Goal: Information Seeking & Learning: Learn about a topic

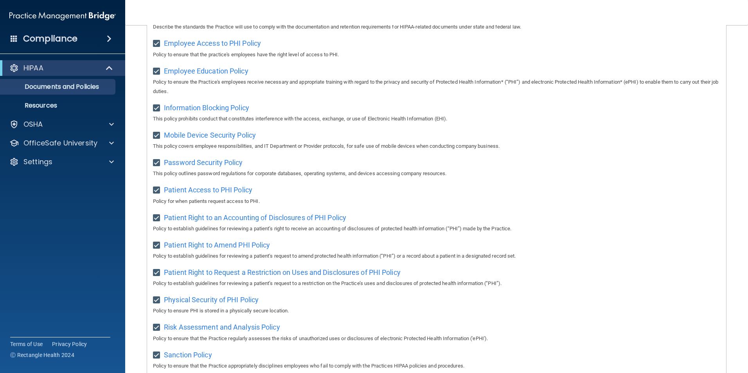
scroll to position [412, 0]
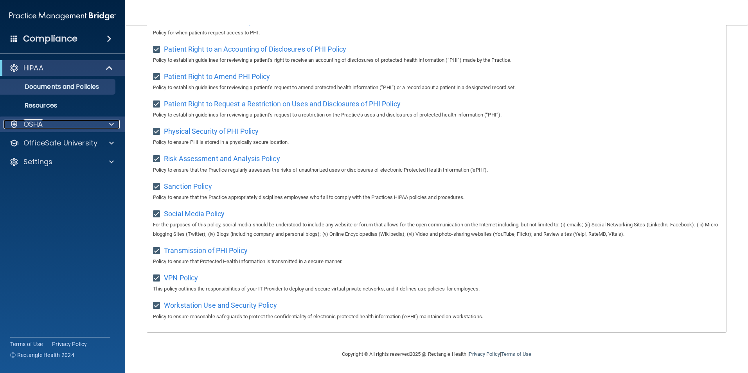
click at [101, 121] on div at bounding box center [111, 124] width 20 height 9
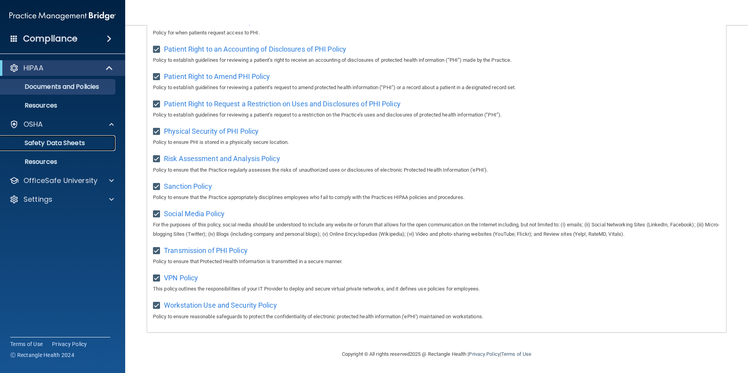
click at [41, 140] on p "Safety Data Sheets" at bounding box center [58, 143] width 107 height 8
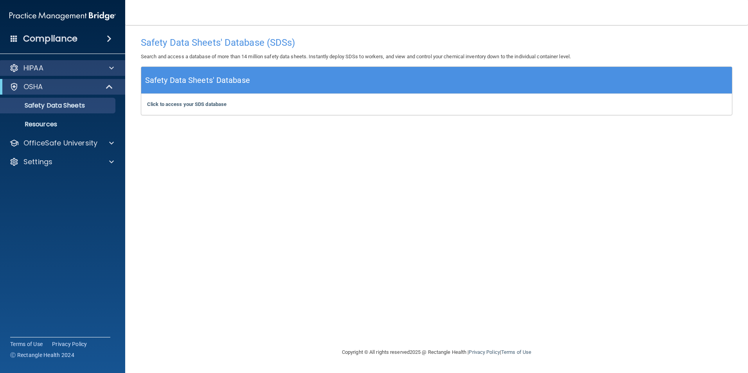
click at [67, 63] on div "HIPAA" at bounding box center [63, 68] width 126 height 16
click at [36, 69] on p "HIPAA" at bounding box center [33, 67] width 20 height 9
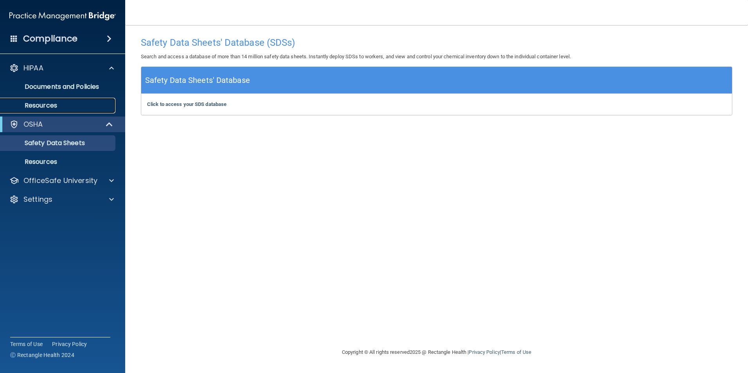
click at [46, 104] on p "Resources" at bounding box center [58, 106] width 107 height 8
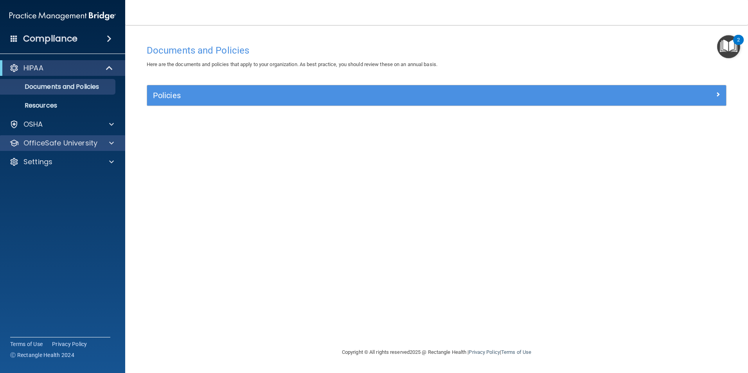
click at [79, 137] on div "OfficeSafe University" at bounding box center [63, 143] width 126 height 16
click at [111, 145] on span at bounding box center [111, 142] width 5 height 9
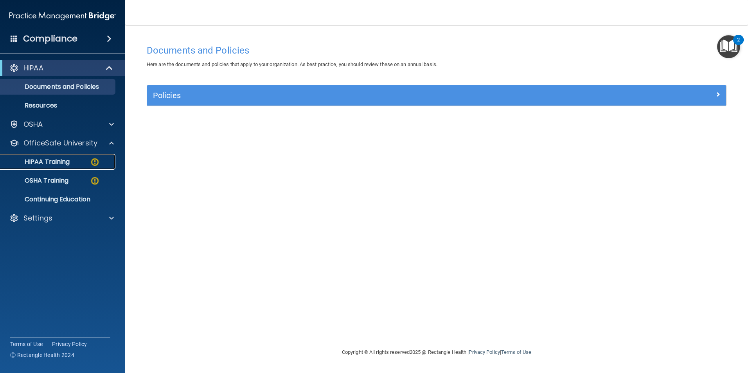
click at [69, 158] on p "HIPAA Training" at bounding box center [37, 162] width 65 height 8
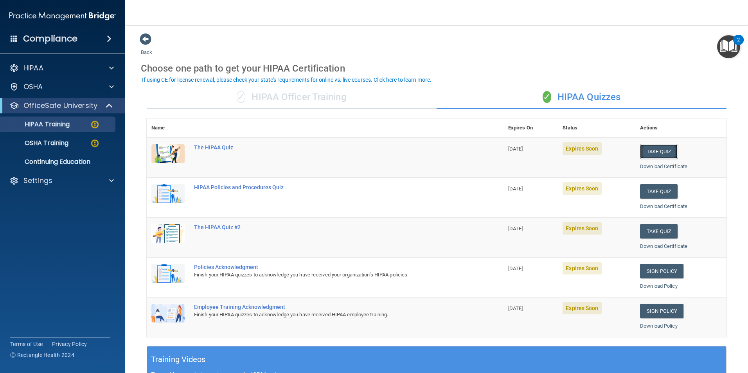
click at [657, 152] on button "Take Quiz" at bounding box center [659, 151] width 38 height 14
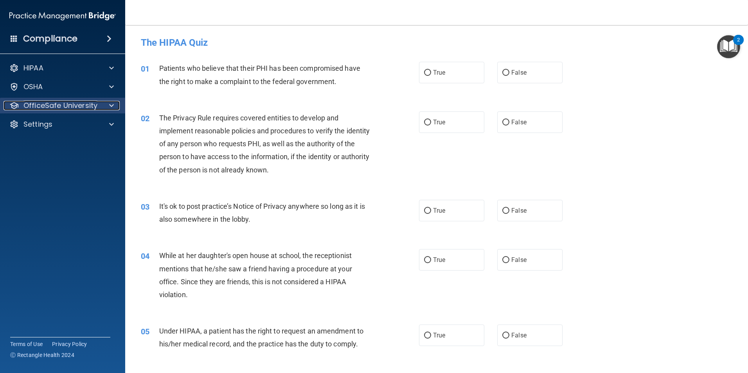
click at [103, 101] on div at bounding box center [111, 105] width 20 height 9
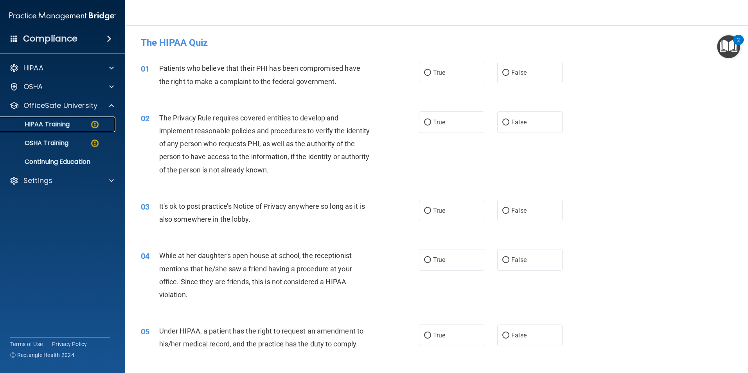
click at [60, 127] on p "HIPAA Training" at bounding box center [37, 124] width 65 height 8
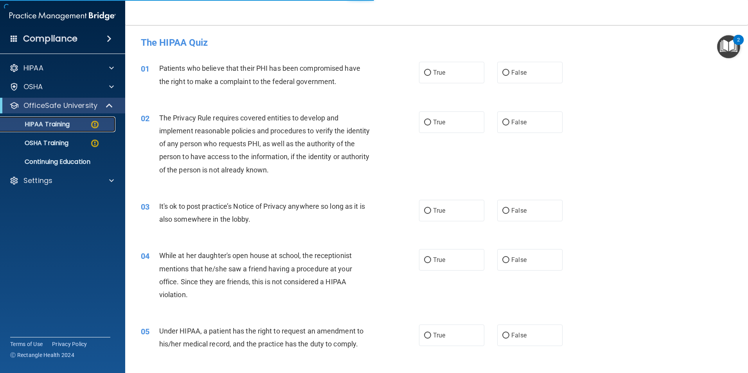
click at [77, 123] on div "HIPAA Training" at bounding box center [58, 124] width 107 height 8
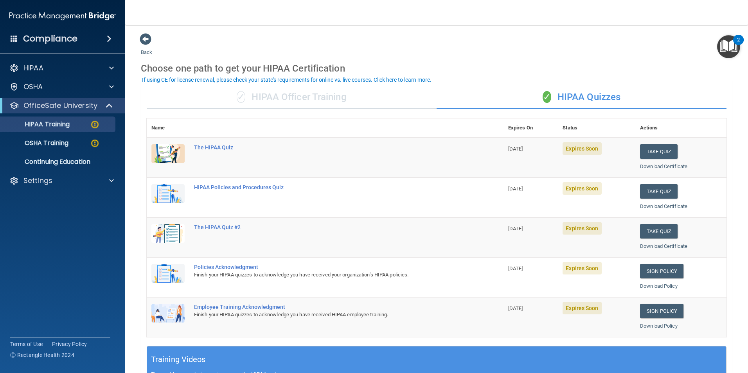
click at [215, 151] on td "The HIPAA Quiz" at bounding box center [346, 158] width 314 height 40
click at [219, 147] on div "The HIPAA Quiz" at bounding box center [329, 147] width 270 height 6
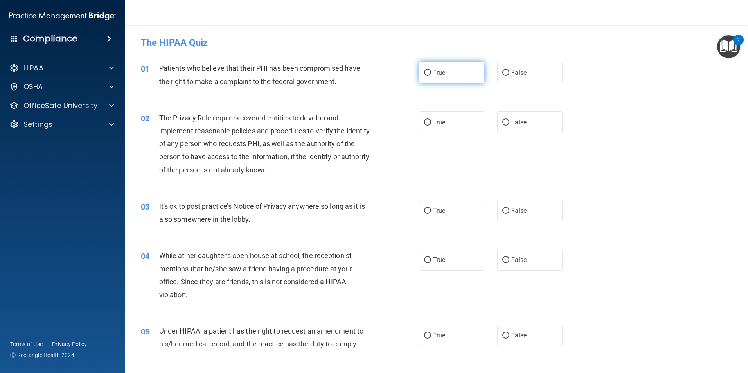
click at [440, 76] on span "True" at bounding box center [439, 72] width 12 height 7
click at [431, 76] on input "True" at bounding box center [427, 73] width 7 height 6
radio input "true"
click at [463, 117] on label "True" at bounding box center [451, 122] width 65 height 22
click at [431, 120] on input "True" at bounding box center [427, 123] width 7 height 6
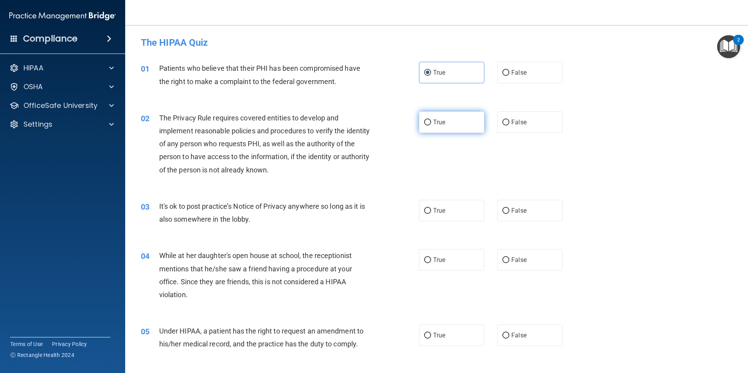
radio input "true"
click at [520, 208] on span "False" at bounding box center [518, 210] width 15 height 7
click at [509, 208] on input "False" at bounding box center [505, 211] width 7 height 6
radio input "true"
click at [507, 260] on label "False" at bounding box center [529, 260] width 65 height 22
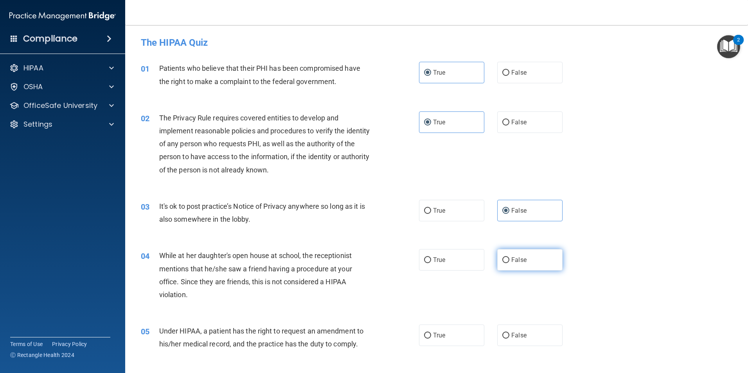
click at [507, 260] on input "False" at bounding box center [505, 260] width 7 height 6
radio input "true"
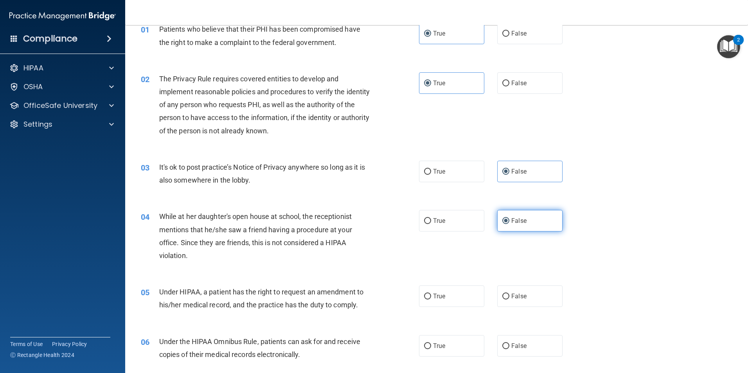
scroll to position [78, 0]
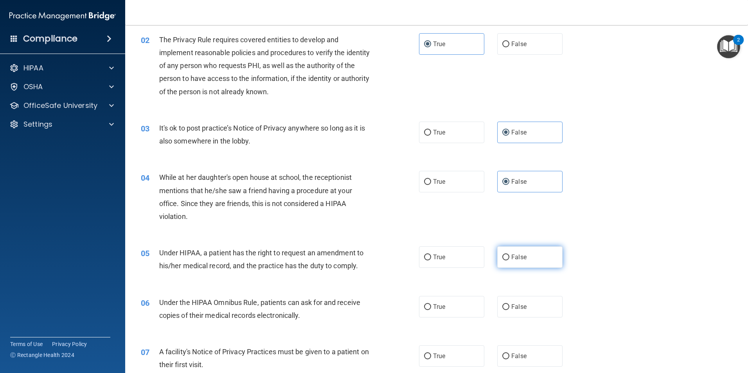
click at [535, 260] on label "False" at bounding box center [529, 257] width 65 height 22
click at [509, 260] on input "False" at bounding box center [505, 258] width 7 height 6
radio input "true"
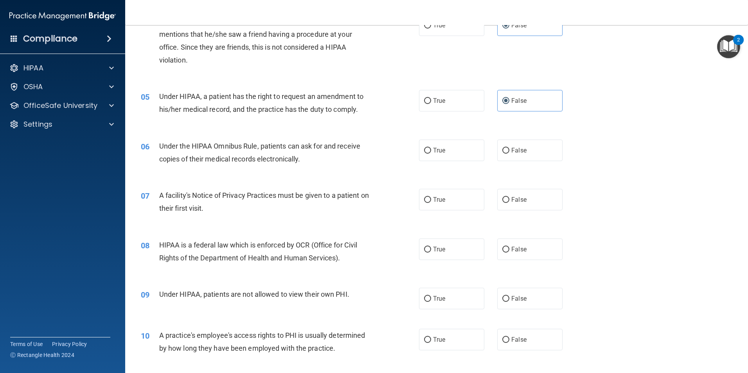
scroll to position [274, 0]
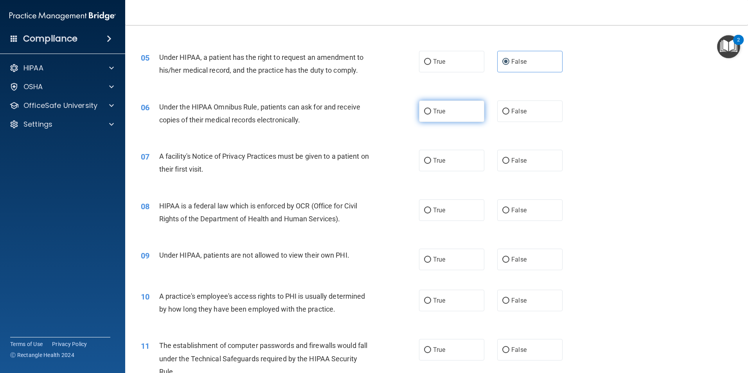
click at [453, 113] on label "True" at bounding box center [451, 112] width 65 height 22
click at [431, 113] on input "True" at bounding box center [427, 112] width 7 height 6
radio input "true"
click at [447, 159] on label "True" at bounding box center [451, 161] width 65 height 22
click at [431, 159] on input "True" at bounding box center [427, 161] width 7 height 6
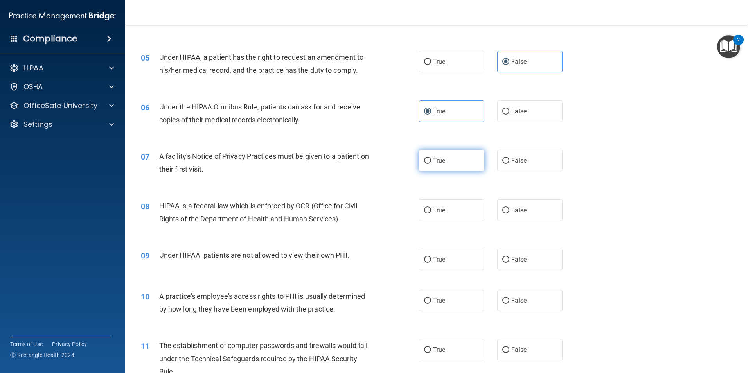
radio input "true"
click at [446, 214] on label "True" at bounding box center [451, 211] width 65 height 22
click at [431, 214] on input "True" at bounding box center [427, 211] width 7 height 6
radio input "true"
click at [514, 262] on span "False" at bounding box center [518, 259] width 15 height 7
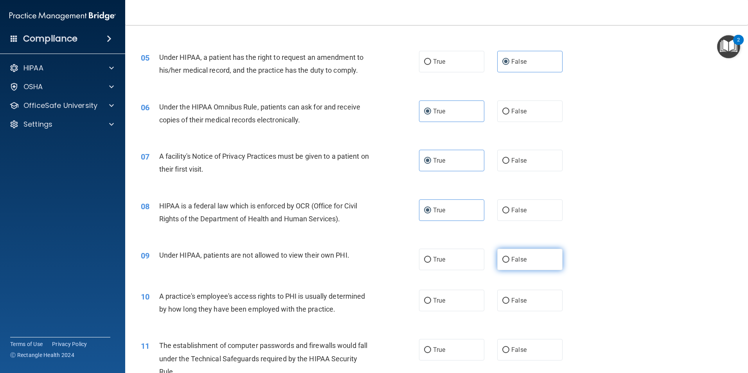
click at [509, 262] on input "False" at bounding box center [505, 260] width 7 height 6
radio input "true"
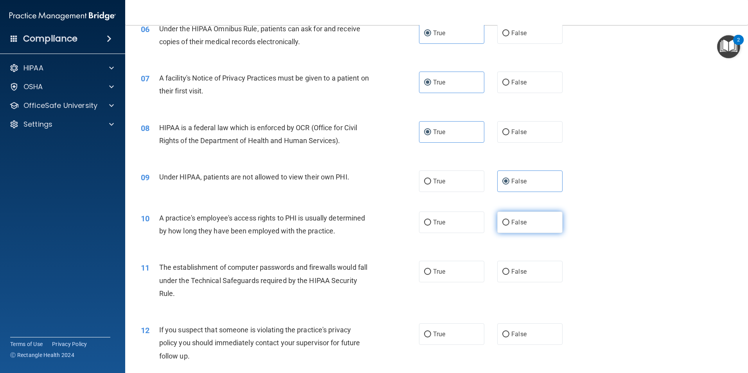
click at [521, 223] on span "False" at bounding box center [518, 222] width 15 height 7
click at [509, 223] on input "False" at bounding box center [505, 223] width 7 height 6
radio input "true"
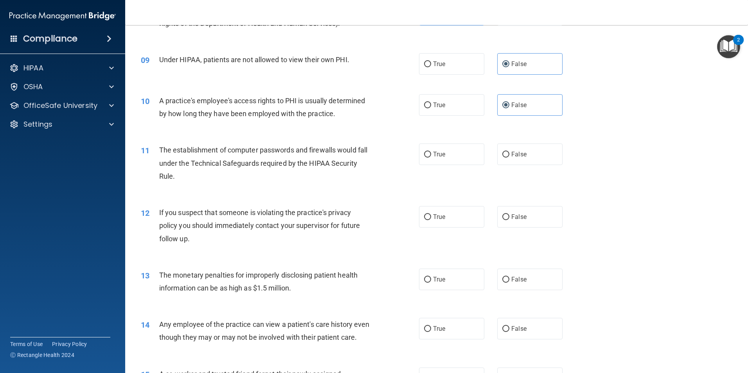
scroll to position [509, 0]
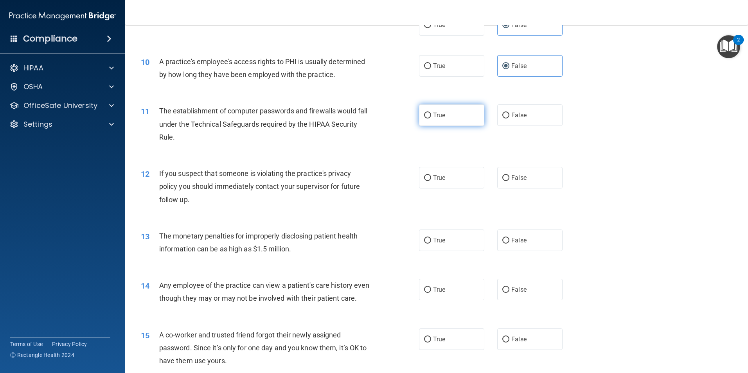
click at [449, 108] on label "True" at bounding box center [451, 115] width 65 height 22
click at [431, 113] on input "True" at bounding box center [427, 116] width 7 height 6
radio input "true"
click at [446, 177] on label "True" at bounding box center [451, 178] width 65 height 22
click at [431, 177] on input "True" at bounding box center [427, 178] width 7 height 6
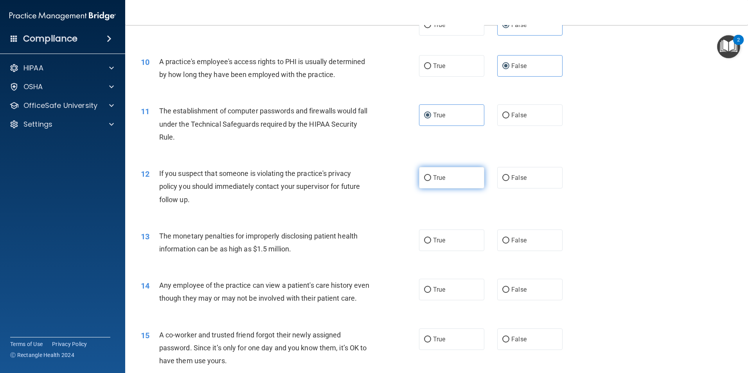
radio input "true"
click at [451, 234] on label "True" at bounding box center [451, 241] width 65 height 22
click at [431, 238] on input "True" at bounding box center [427, 241] width 7 height 6
radio input "true"
click at [529, 279] on div "14 Any employee of the practice can view a patient's care history even though t…" at bounding box center [436, 293] width 603 height 49
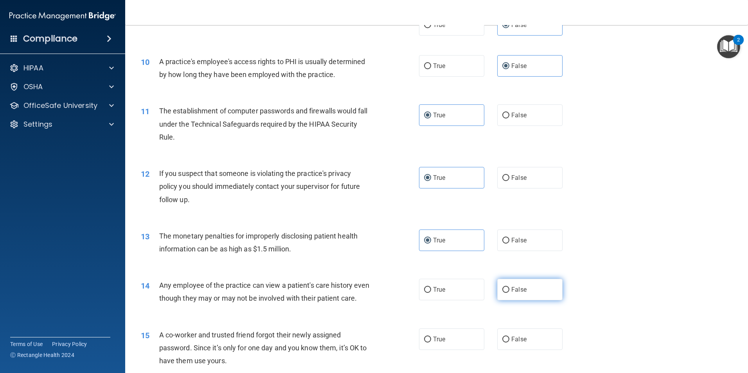
click at [528, 284] on label "False" at bounding box center [529, 290] width 65 height 22
click at [509, 287] on input "False" at bounding box center [505, 290] width 7 height 6
radio input "true"
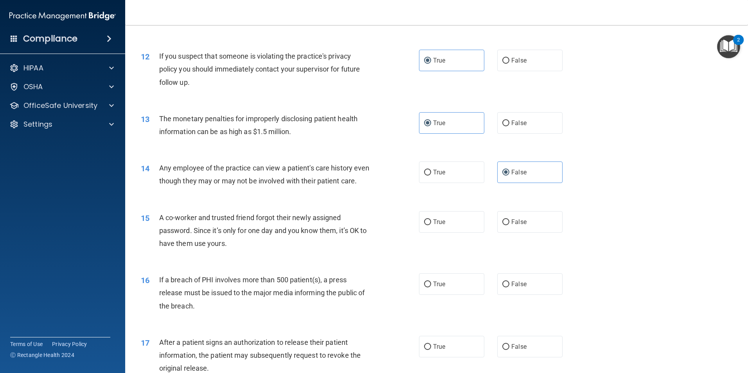
scroll to position [665, 0]
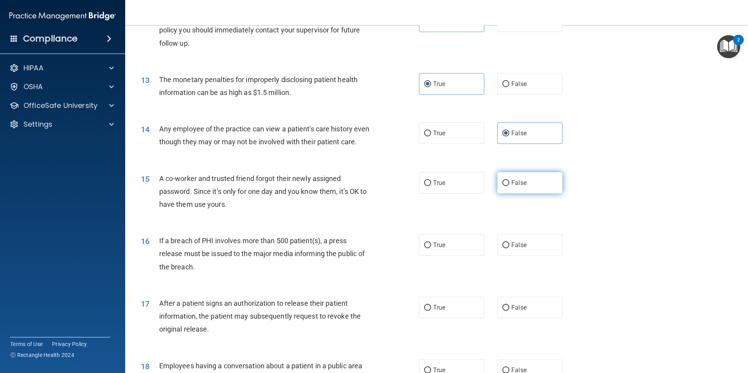
click at [518, 187] on span "False" at bounding box center [518, 182] width 15 height 7
click at [509, 186] on input "False" at bounding box center [505, 183] width 7 height 6
radio input "true"
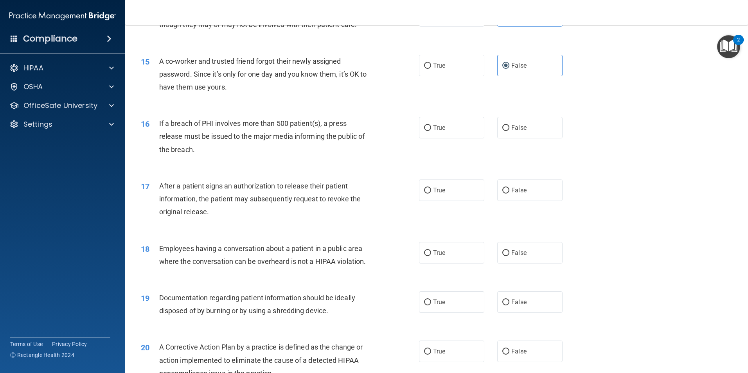
scroll to position [821, 0]
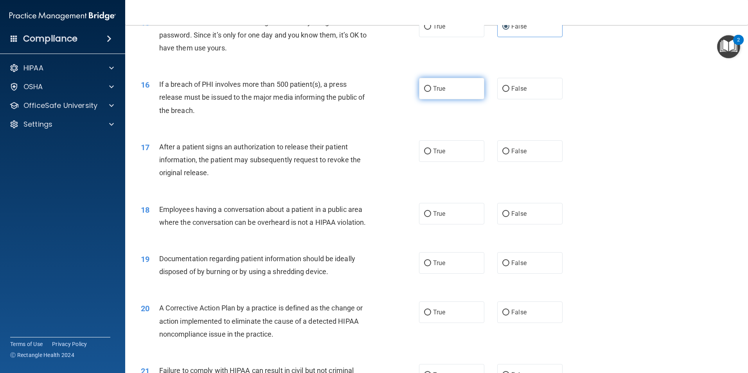
click at [458, 99] on label "True" at bounding box center [451, 89] width 65 height 22
click at [431, 92] on input "True" at bounding box center [427, 89] width 7 height 6
radio input "true"
click at [446, 158] on label "True" at bounding box center [451, 151] width 65 height 22
click at [431, 155] on input "True" at bounding box center [427, 152] width 7 height 6
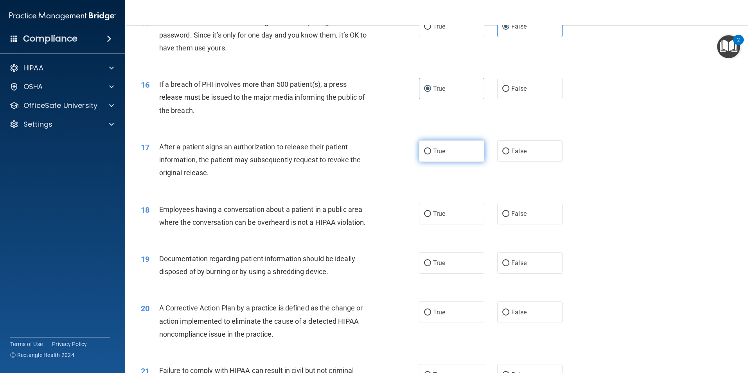
radio input "true"
click at [524, 225] on label "False" at bounding box center [529, 214] width 65 height 22
click at [509, 217] on input "False" at bounding box center [505, 214] width 7 height 6
radio input "true"
click at [443, 274] on label "True" at bounding box center [451, 263] width 65 height 22
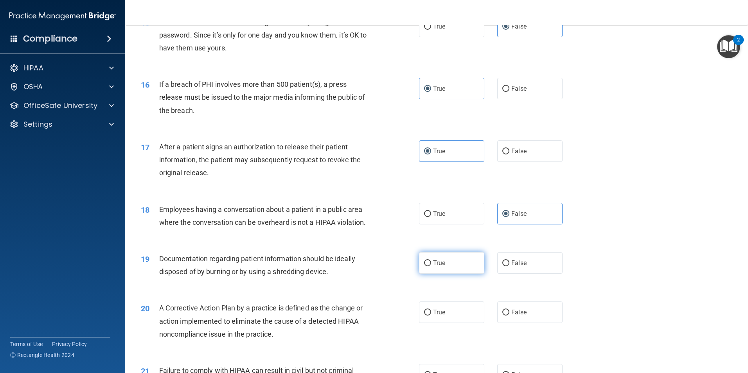
click at [431, 266] on input "True" at bounding box center [427, 264] width 7 height 6
radio input "true"
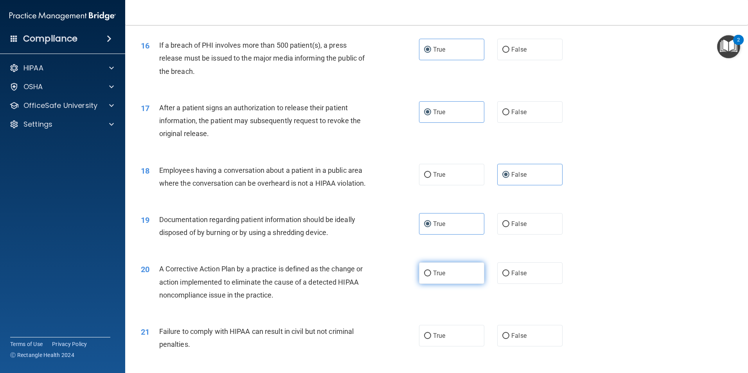
click at [449, 280] on label "True" at bounding box center [451, 273] width 65 height 22
click at [431, 277] on input "True" at bounding box center [427, 274] width 7 height 6
radio input "true"
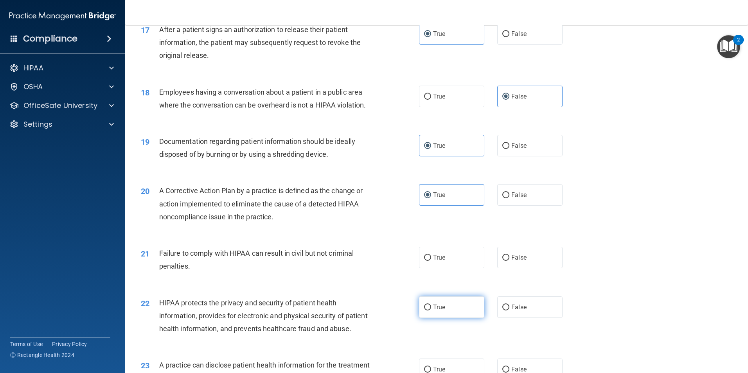
scroll to position [978, 0]
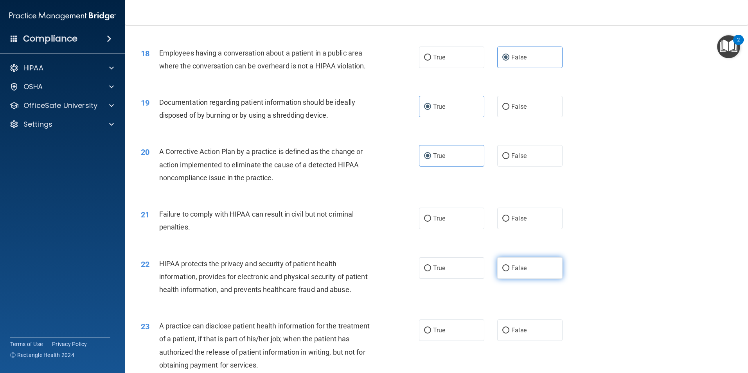
click at [514, 272] on span "False" at bounding box center [518, 267] width 15 height 7
click at [509, 271] on input "False" at bounding box center [505, 269] width 7 height 6
radio input "true"
click at [543, 229] on label "False" at bounding box center [529, 219] width 65 height 22
click at [509, 222] on input "False" at bounding box center [505, 219] width 7 height 6
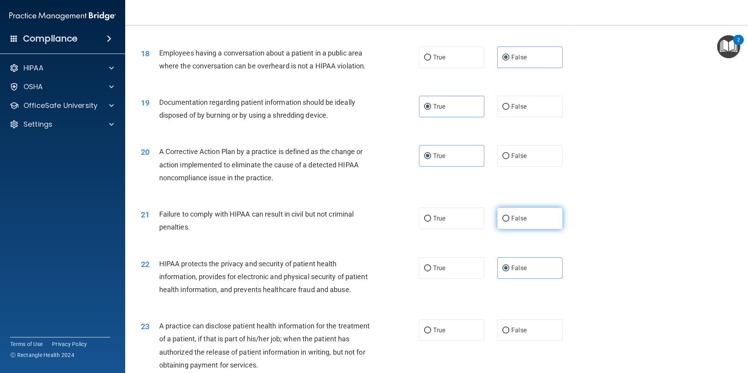
radio input "true"
click at [518, 272] on span "False" at bounding box center [518, 267] width 15 height 7
click at [509, 271] on input "False" at bounding box center [505, 269] width 7 height 6
click at [470, 279] on label "True" at bounding box center [451, 268] width 65 height 22
click at [431, 271] on input "True" at bounding box center [427, 269] width 7 height 6
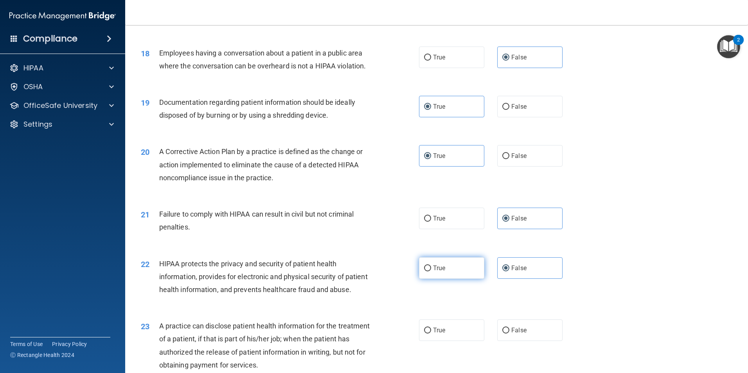
radio input "true"
radio input "false"
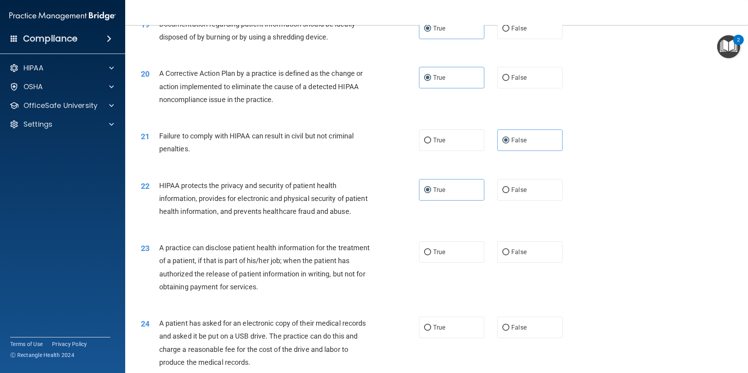
scroll to position [1095, 0]
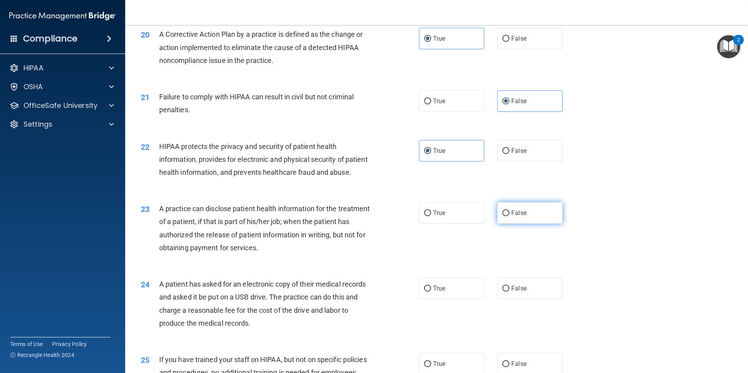
click at [508, 224] on label "False" at bounding box center [529, 213] width 65 height 22
click at [508, 216] on input "False" at bounding box center [505, 213] width 7 height 6
radio input "true"
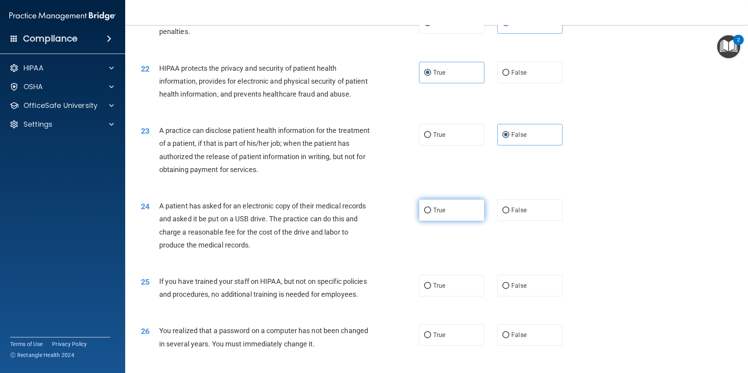
click at [449, 221] on label "True" at bounding box center [451, 211] width 65 height 22
click at [431, 214] on input "True" at bounding box center [427, 211] width 7 height 6
radio input "true"
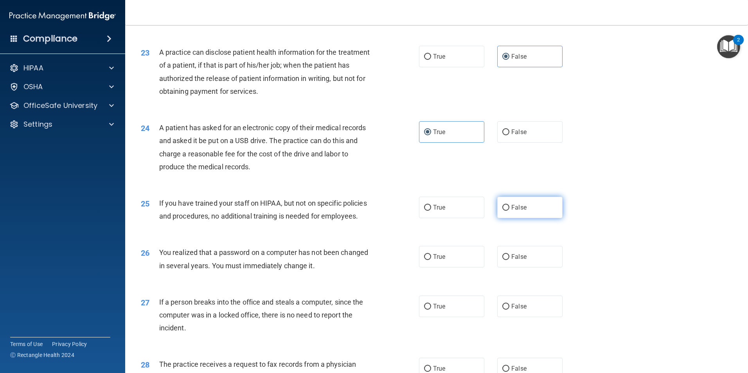
click at [530, 218] on label "False" at bounding box center [529, 208] width 65 height 22
click at [509, 211] on input "False" at bounding box center [505, 208] width 7 height 6
radio input "true"
click at [429, 268] on label "True" at bounding box center [451, 257] width 65 height 22
click at [429, 260] on input "True" at bounding box center [427, 257] width 7 height 6
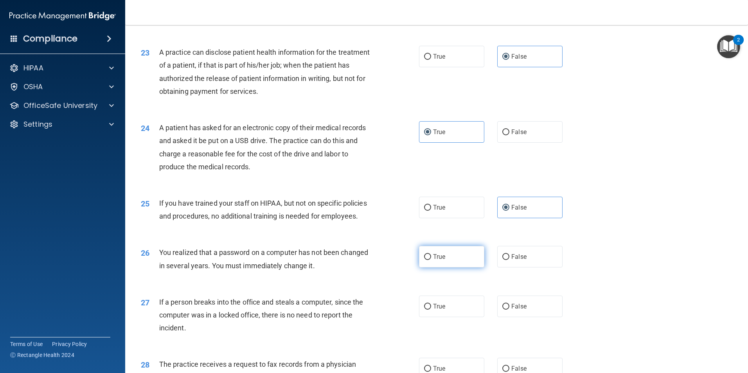
radio input "true"
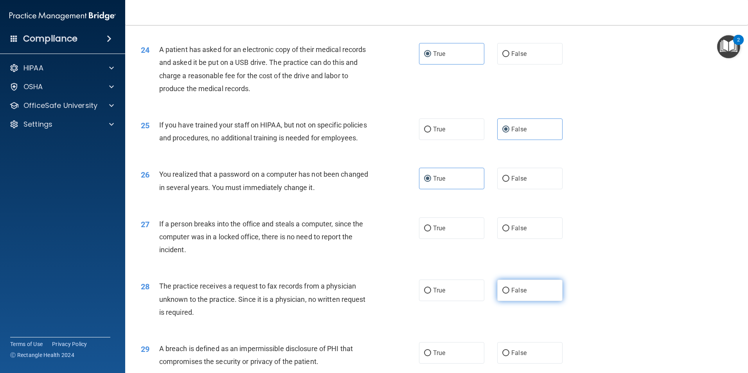
scroll to position [1408, 0]
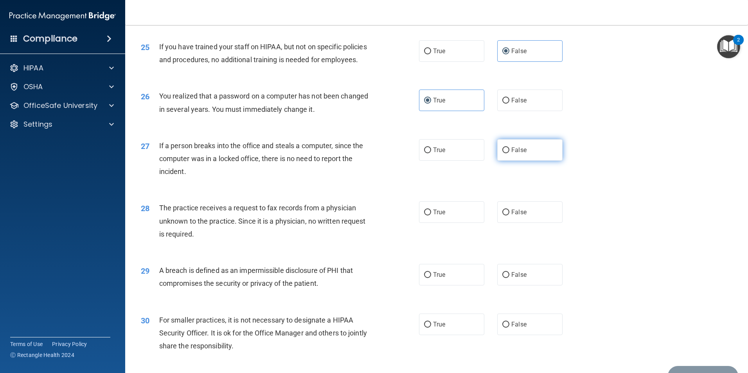
click at [520, 154] on span "False" at bounding box center [518, 149] width 15 height 7
click at [509, 153] on input "False" at bounding box center [505, 150] width 7 height 6
radio input "true"
click at [523, 223] on label "False" at bounding box center [529, 212] width 65 height 22
click at [509, 216] on input "False" at bounding box center [505, 213] width 7 height 6
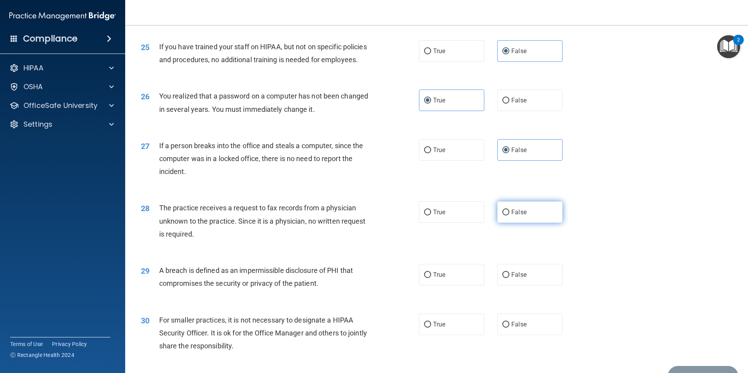
radio input "true"
click at [429, 286] on label "True" at bounding box center [451, 275] width 65 height 22
click at [429, 278] on input "True" at bounding box center [427, 275] width 7 height 6
radio input "true"
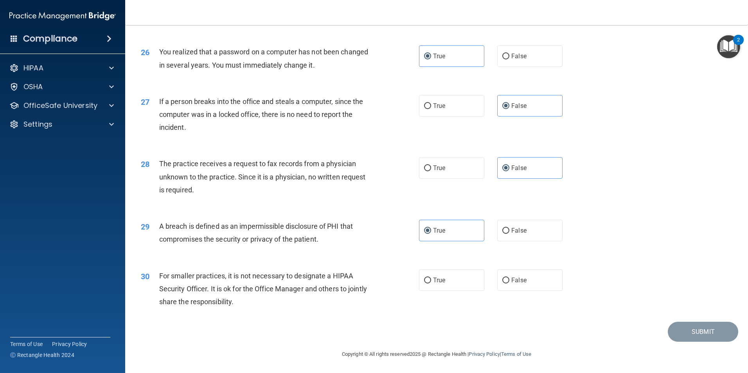
drag, startPoint x: 541, startPoint y: 277, endPoint x: 609, endPoint y: 287, distance: 68.4
click at [540, 277] on label "False" at bounding box center [529, 281] width 65 height 22
click at [509, 278] on input "False" at bounding box center [505, 281] width 7 height 6
radio input "true"
click at [712, 338] on button "Submit" at bounding box center [703, 332] width 70 height 20
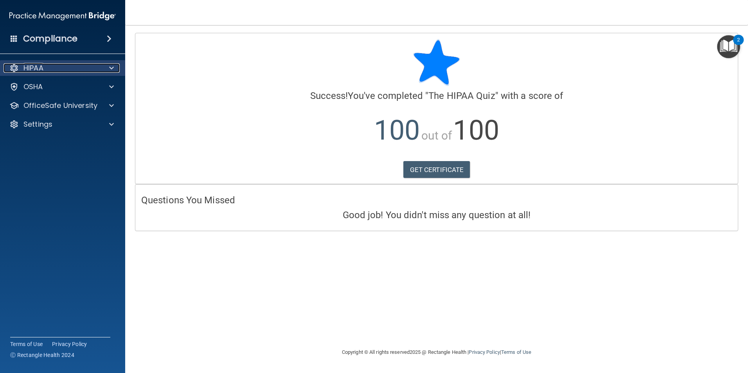
click at [73, 67] on div "HIPAA" at bounding box center [52, 67] width 97 height 9
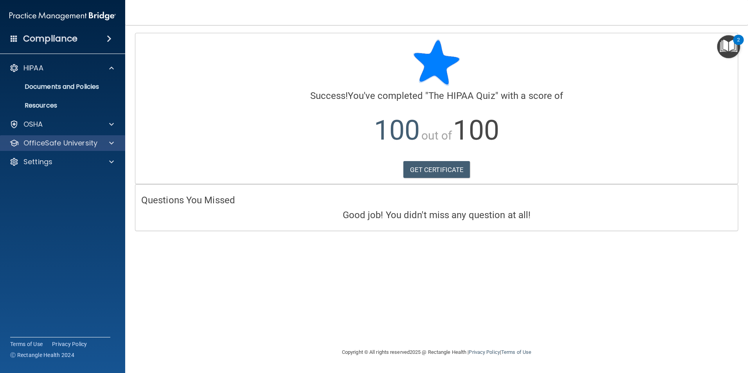
click at [46, 138] on div "OfficeSafe University" at bounding box center [63, 143] width 126 height 16
click at [109, 143] on span at bounding box center [111, 142] width 5 height 9
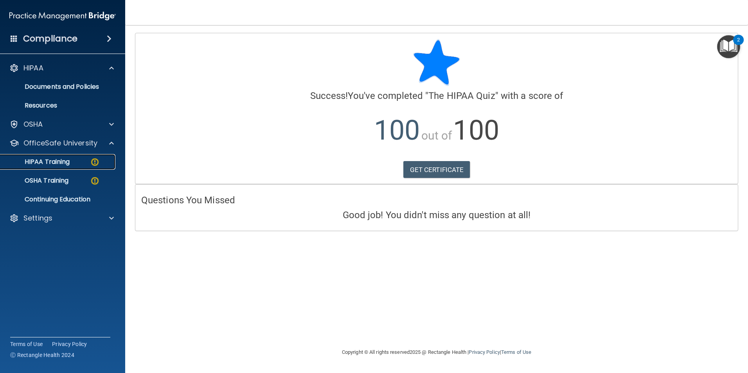
click at [55, 160] on p "HIPAA Training" at bounding box center [37, 162] width 65 height 8
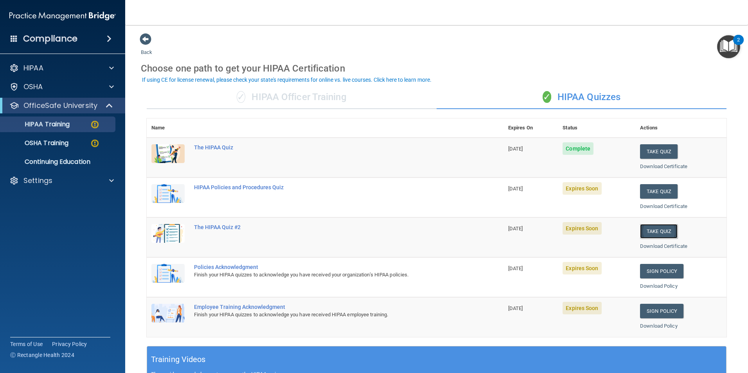
click at [649, 227] on button "Take Quiz" at bounding box center [659, 231] width 38 height 14
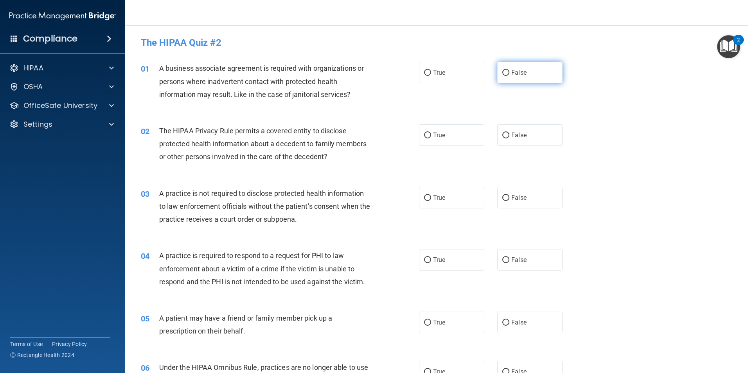
click at [531, 77] on label "False" at bounding box center [529, 73] width 65 height 22
click at [509, 76] on input "False" at bounding box center [505, 73] width 7 height 6
radio input "true"
click at [475, 136] on label "True" at bounding box center [451, 135] width 65 height 22
click at [431, 136] on input "True" at bounding box center [427, 136] width 7 height 6
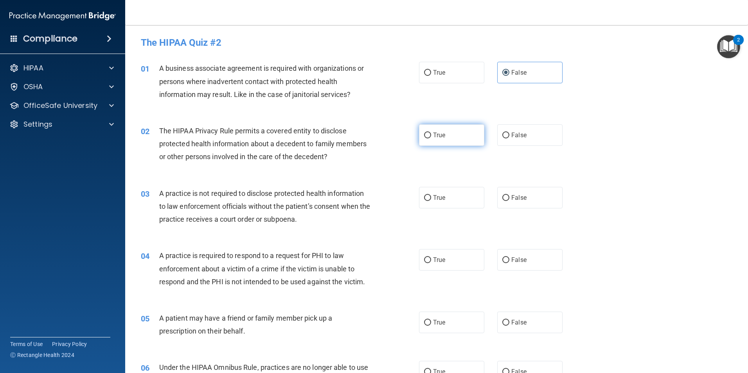
radio input "true"
click at [538, 187] on label "False" at bounding box center [529, 198] width 65 height 22
click at [509, 195] on input "False" at bounding box center [505, 198] width 7 height 6
radio input "true"
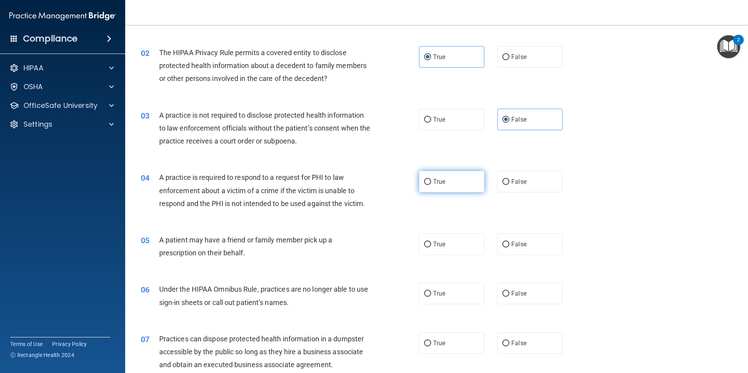
click at [468, 178] on label "True" at bounding box center [451, 182] width 65 height 22
click at [431, 179] on input "True" at bounding box center [427, 182] width 7 height 6
radio input "true"
click at [521, 247] on span "False" at bounding box center [518, 244] width 15 height 7
click at [509, 247] on input "False" at bounding box center [505, 245] width 7 height 6
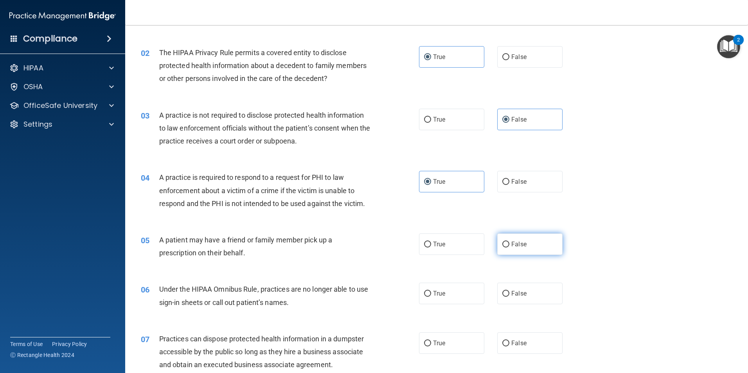
radio input "true"
drag, startPoint x: 471, startPoint y: 242, endPoint x: 530, endPoint y: 252, distance: 60.2
click at [471, 242] on label "True" at bounding box center [451, 245] width 65 height 22
click at [431, 242] on input "True" at bounding box center [427, 245] width 7 height 6
radio input "true"
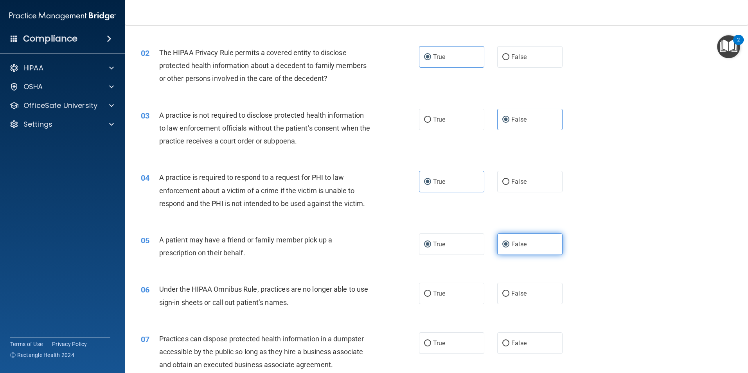
radio input "false"
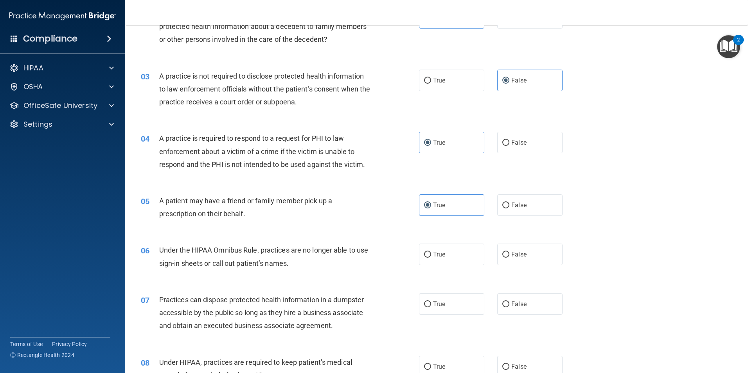
scroll to position [196, 0]
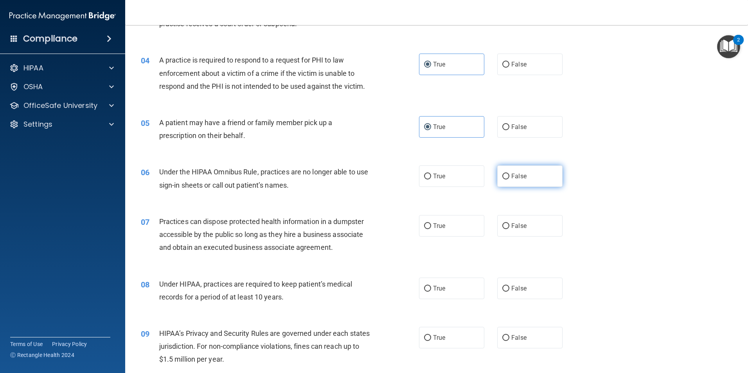
click at [548, 187] on label "False" at bounding box center [529, 176] width 65 height 22
click at [509, 180] on input "False" at bounding box center [505, 177] width 7 height 6
radio input "true"
click at [538, 226] on label "False" at bounding box center [529, 226] width 65 height 22
click at [509, 226] on input "False" at bounding box center [505, 226] width 7 height 6
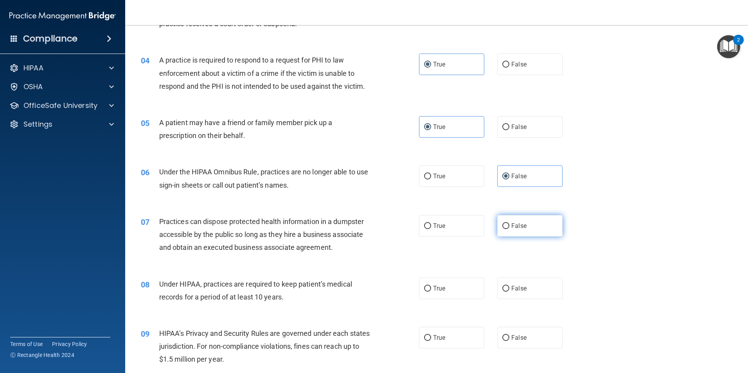
radio input "true"
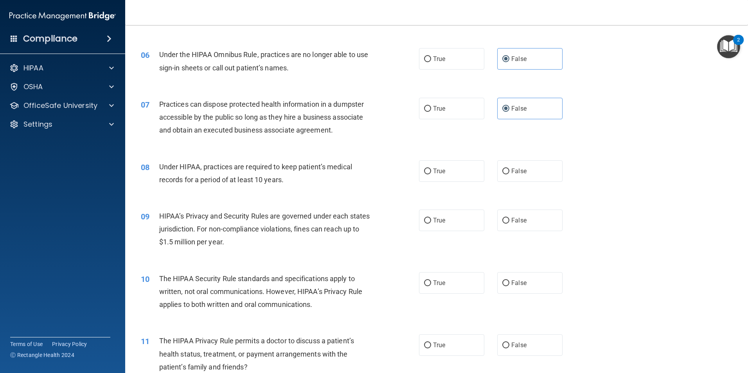
scroll to position [352, 0]
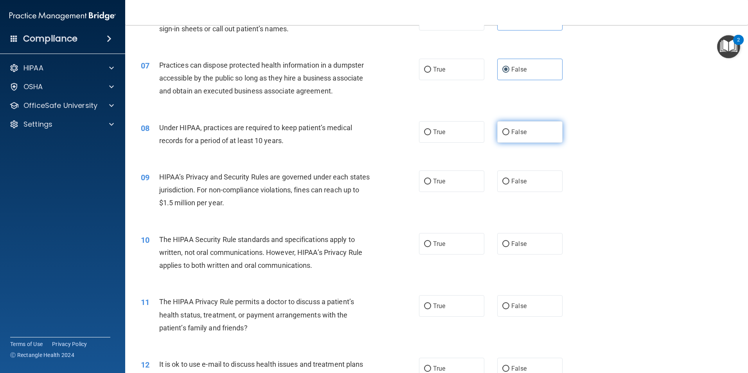
click at [534, 138] on label "False" at bounding box center [529, 132] width 65 height 22
click at [509, 135] on input "False" at bounding box center [505, 132] width 7 height 6
radio input "true"
click at [529, 177] on label "False" at bounding box center [529, 182] width 65 height 22
click at [509, 179] on input "False" at bounding box center [505, 182] width 7 height 6
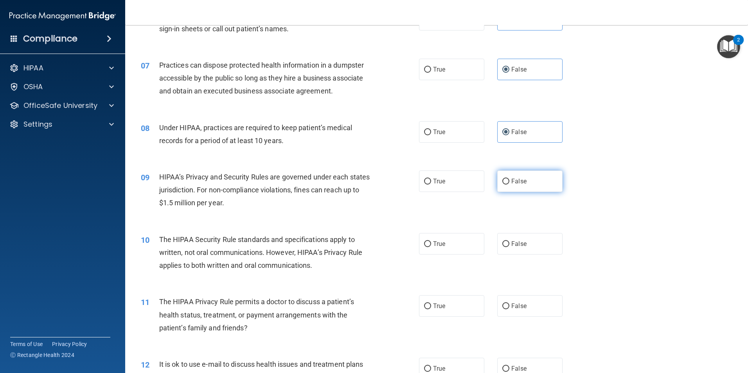
radio input "true"
click at [436, 241] on span "True" at bounding box center [439, 243] width 12 height 7
click at [431, 241] on input "True" at bounding box center [427, 244] width 7 height 6
radio input "true"
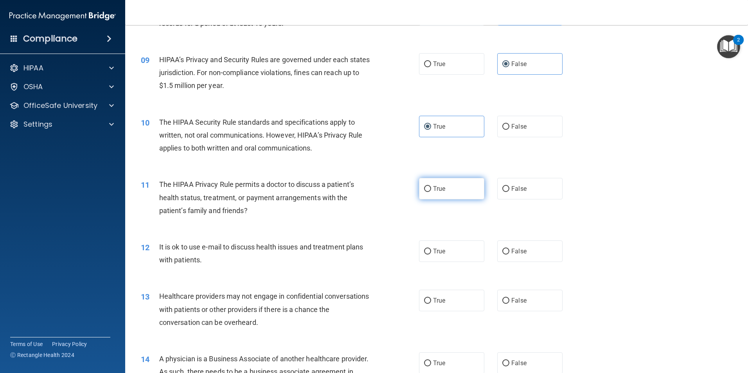
click at [429, 183] on label "True" at bounding box center [451, 189] width 65 height 22
click at [429, 186] on input "True" at bounding box center [427, 189] width 7 height 6
radio input "true"
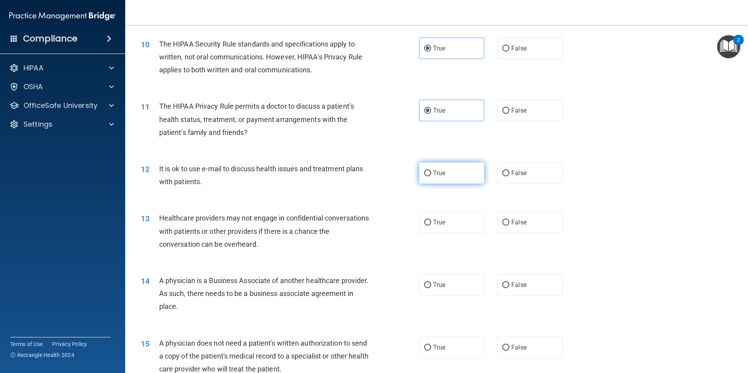
click at [438, 174] on span "True" at bounding box center [439, 172] width 12 height 7
click at [431, 174] on input "True" at bounding box center [427, 174] width 7 height 6
radio input "true"
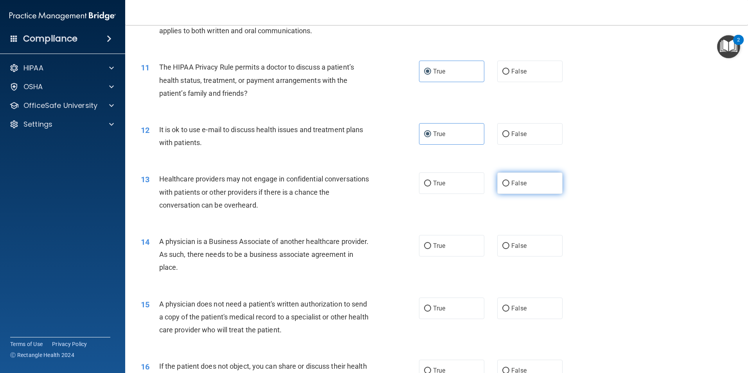
click at [539, 184] on label "False" at bounding box center [529, 184] width 65 height 22
click at [509, 184] on input "False" at bounding box center [505, 184] width 7 height 6
radio input "true"
click at [542, 246] on label "False" at bounding box center [529, 246] width 65 height 22
click at [509, 246] on input "False" at bounding box center [505, 246] width 7 height 6
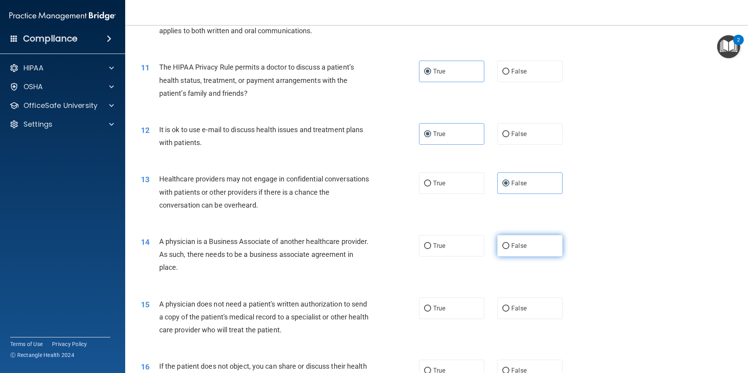
radio input "true"
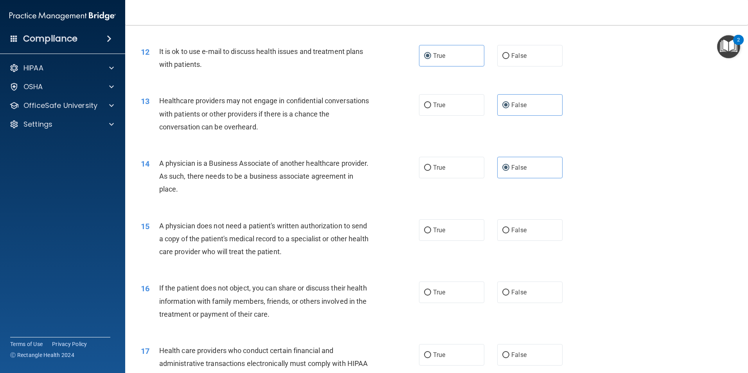
scroll to position [704, 0]
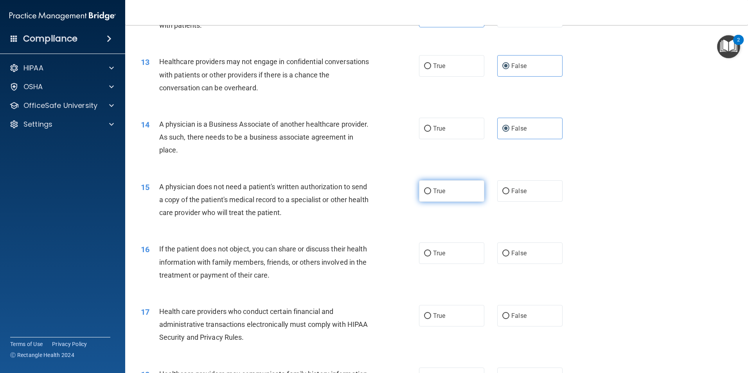
click at [437, 192] on span "True" at bounding box center [439, 190] width 12 height 7
click at [431, 192] on input "True" at bounding box center [427, 192] width 7 height 6
radio input "true"
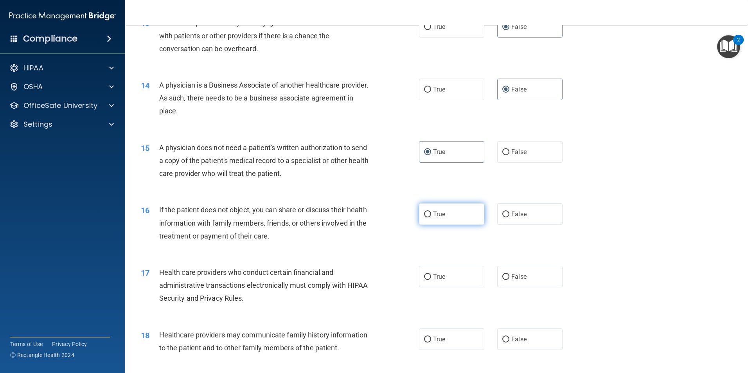
click at [452, 210] on label "True" at bounding box center [451, 214] width 65 height 22
click at [431, 212] on input "True" at bounding box center [427, 215] width 7 height 6
radio input "true"
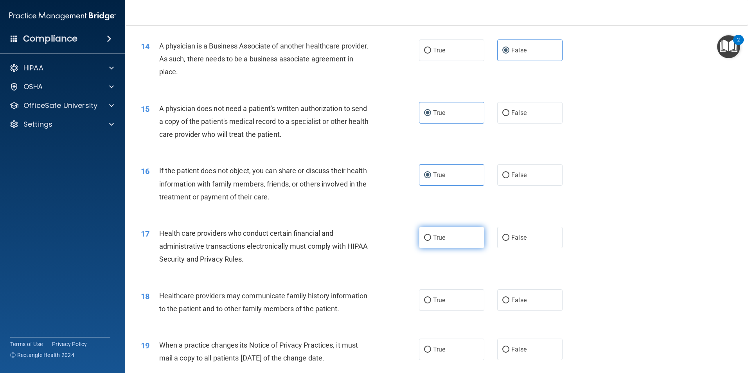
click at [443, 228] on label "True" at bounding box center [451, 238] width 65 height 22
click at [431, 235] on input "True" at bounding box center [427, 238] width 7 height 6
radio input "true"
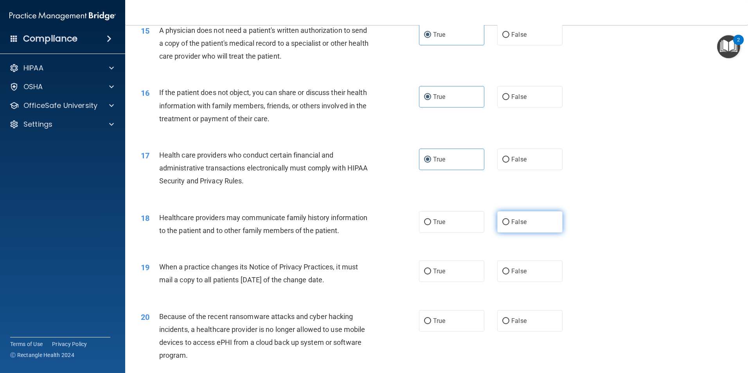
click at [521, 218] on label "False" at bounding box center [529, 222] width 65 height 22
click at [509, 219] on input "False" at bounding box center [505, 222] width 7 height 6
radio input "true"
click at [518, 275] on label "False" at bounding box center [529, 272] width 65 height 22
click at [509, 275] on input "False" at bounding box center [505, 272] width 7 height 6
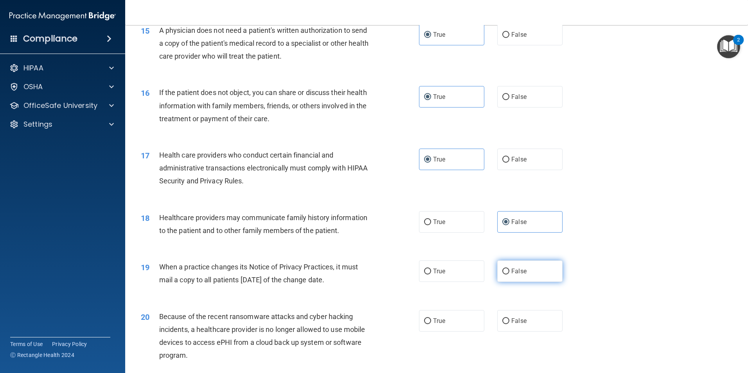
radio input "true"
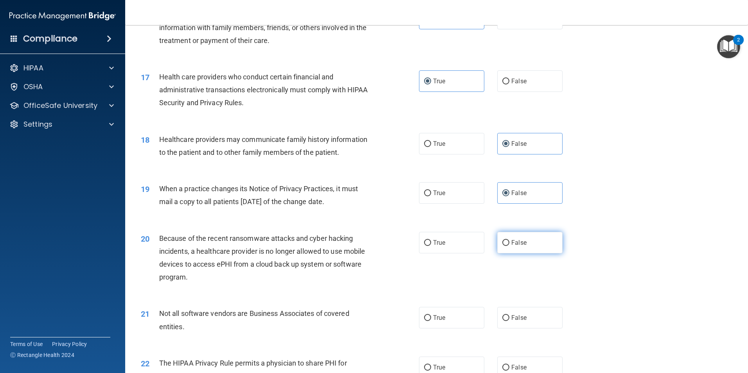
click at [548, 245] on label "False" at bounding box center [529, 243] width 65 height 22
click at [509, 245] on input "False" at bounding box center [505, 243] width 7 height 6
radio input "true"
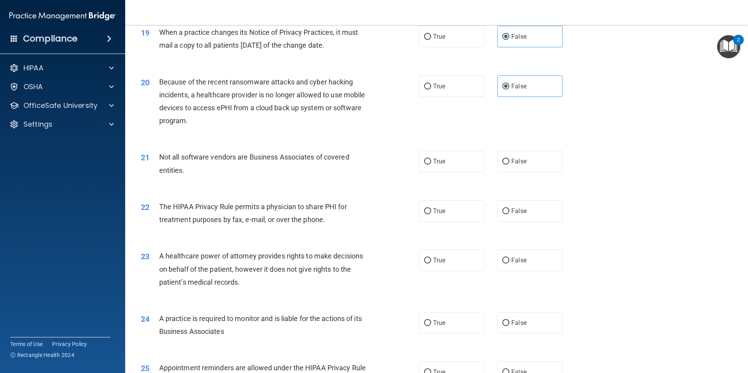
scroll to position [1134, 0]
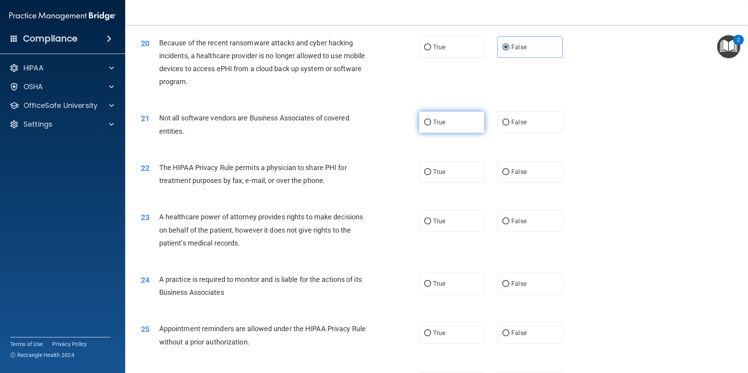
click at [442, 122] on span "True" at bounding box center [439, 122] width 12 height 7
click at [431, 122] on input "True" at bounding box center [427, 123] width 7 height 6
radio input "true"
click at [446, 169] on label "True" at bounding box center [451, 172] width 65 height 22
click at [431, 169] on input "True" at bounding box center [427, 172] width 7 height 6
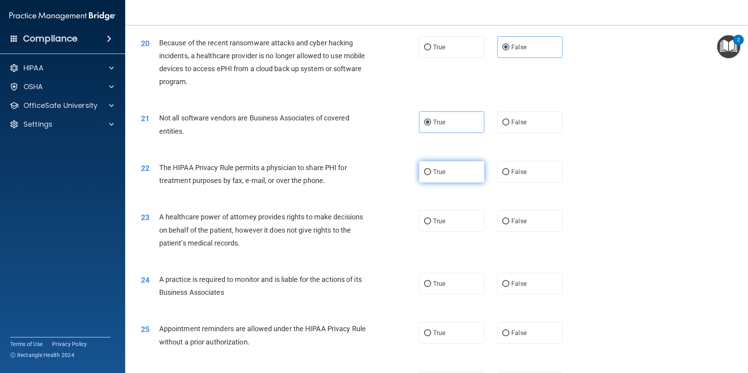
radio input "true"
click at [523, 223] on label "False" at bounding box center [529, 221] width 65 height 22
click at [509, 223] on input "False" at bounding box center [505, 222] width 7 height 6
radio input "true"
click at [530, 284] on label "False" at bounding box center [529, 284] width 65 height 22
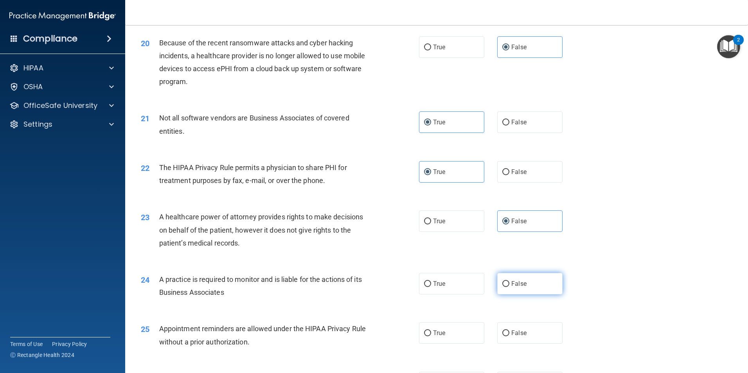
click at [509, 284] on input "False" at bounding box center [505, 284] width 7 height 6
radio input "true"
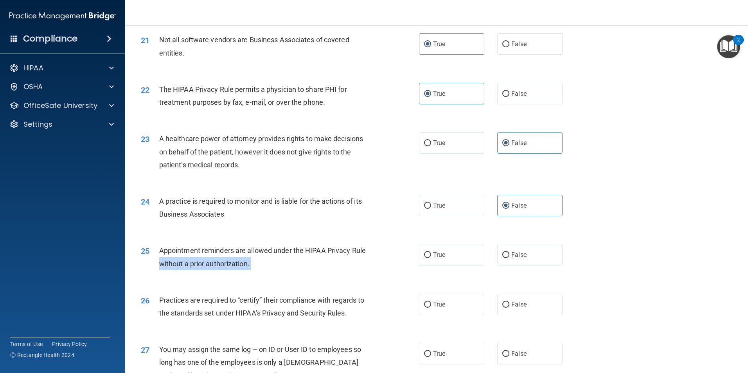
click at [576, 244] on ng-form "25 Appointment reminders are allowed under the HIPAA Privacy Rule without a pri…" at bounding box center [576, 244] width 0 height 0
drag, startPoint x: 416, startPoint y: 244, endPoint x: 443, endPoint y: 251, distance: 28.3
click at [439, 251] on label "True" at bounding box center [451, 255] width 65 height 22
click at [431, 252] on input "True" at bounding box center [427, 255] width 7 height 6
radio input "true"
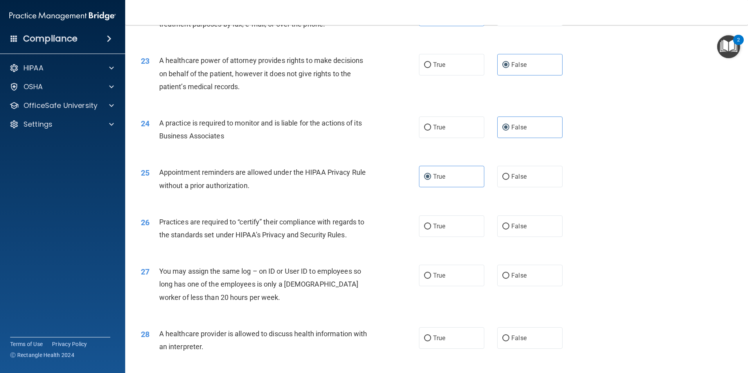
scroll to position [1330, 0]
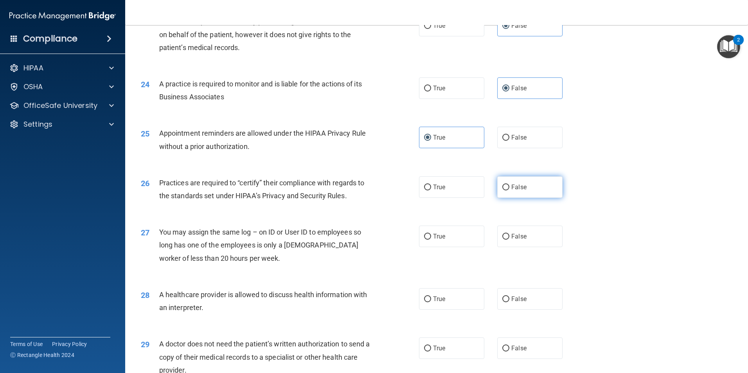
click at [542, 184] on label "False" at bounding box center [529, 187] width 65 height 22
click at [509, 185] on input "False" at bounding box center [505, 188] width 7 height 6
radio input "true"
click at [548, 240] on label "False" at bounding box center [529, 237] width 65 height 22
click at [509, 240] on input "False" at bounding box center [505, 237] width 7 height 6
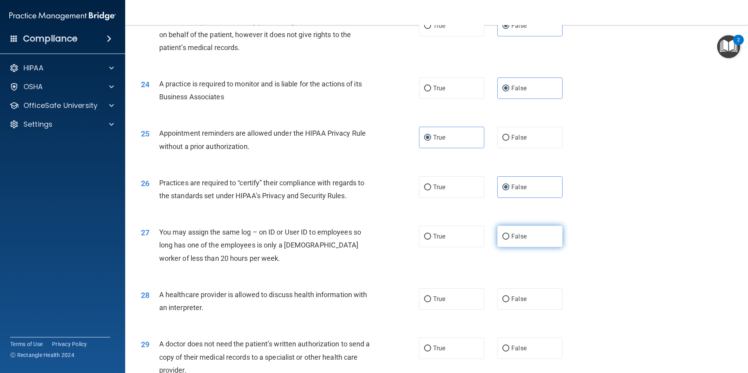
radio input "true"
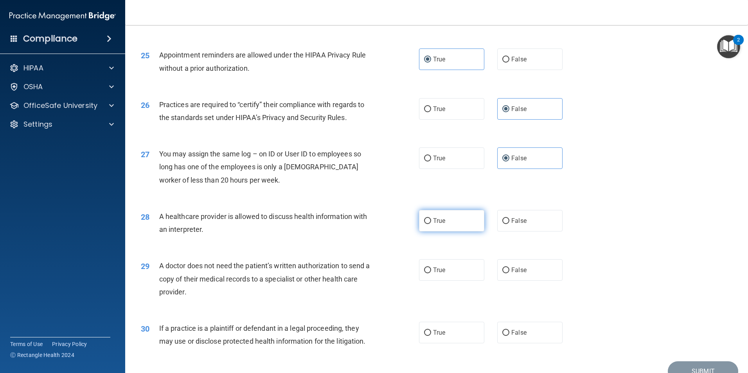
drag, startPoint x: 430, startPoint y: 215, endPoint x: 528, endPoint y: 244, distance: 102.5
click at [430, 216] on label "True" at bounding box center [451, 221] width 65 height 22
click at [430, 218] on input "True" at bounding box center [427, 221] width 7 height 6
radio input "true"
click at [462, 269] on label "True" at bounding box center [451, 270] width 65 height 22
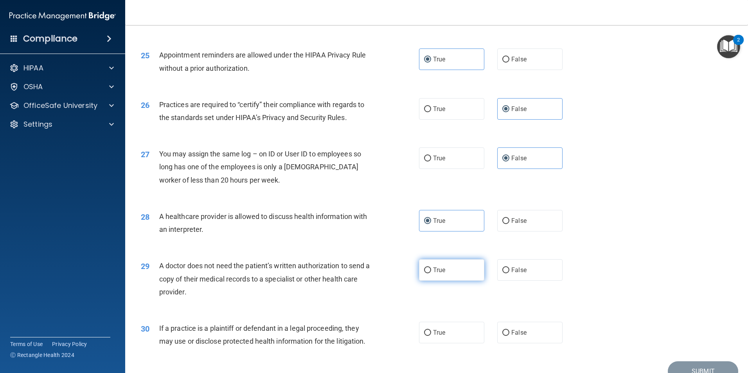
click at [431, 269] on input "True" at bounding box center [427, 271] width 7 height 6
radio input "true"
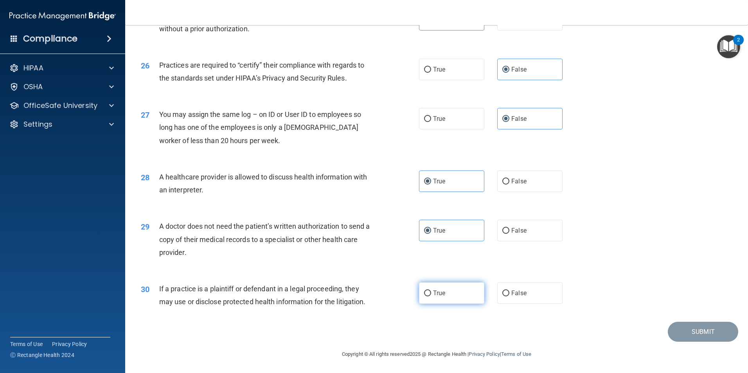
click at [446, 293] on label "True" at bounding box center [451, 293] width 65 height 22
click at [431, 293] on input "True" at bounding box center [427, 294] width 7 height 6
radio input "true"
click at [699, 334] on button "Submit" at bounding box center [703, 332] width 70 height 20
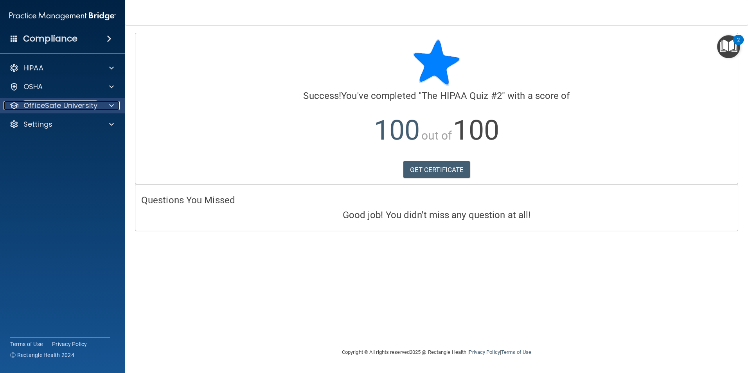
click at [108, 106] on div at bounding box center [111, 105] width 20 height 9
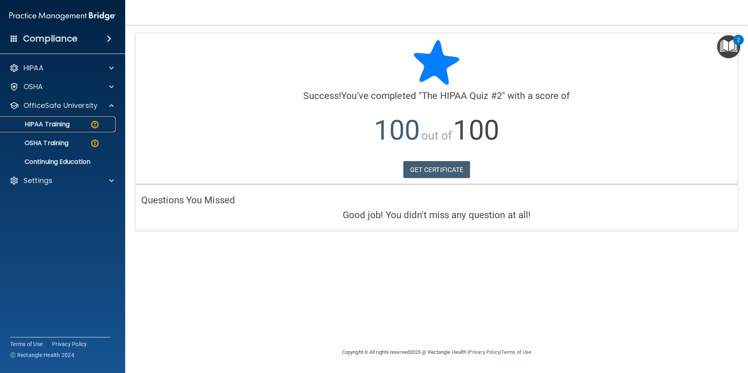
click at [65, 128] on p "HIPAA Training" at bounding box center [37, 124] width 65 height 8
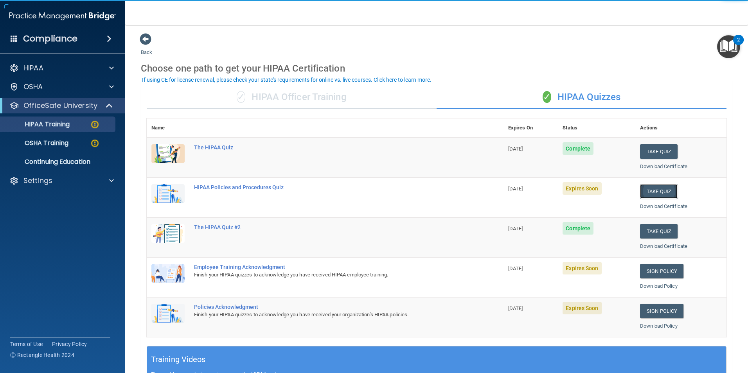
click at [650, 192] on button "Take Quiz" at bounding box center [659, 191] width 38 height 14
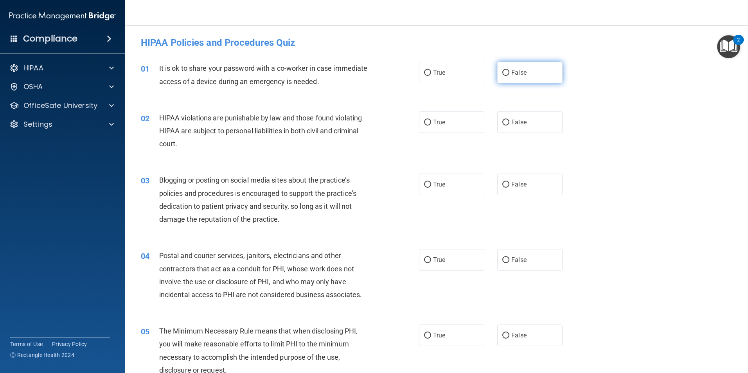
click at [523, 70] on label "False" at bounding box center [529, 73] width 65 height 22
click at [509, 70] on input "False" at bounding box center [505, 73] width 7 height 6
radio input "true"
click at [437, 124] on span "True" at bounding box center [439, 122] width 12 height 7
click at [431, 124] on input "True" at bounding box center [427, 123] width 7 height 6
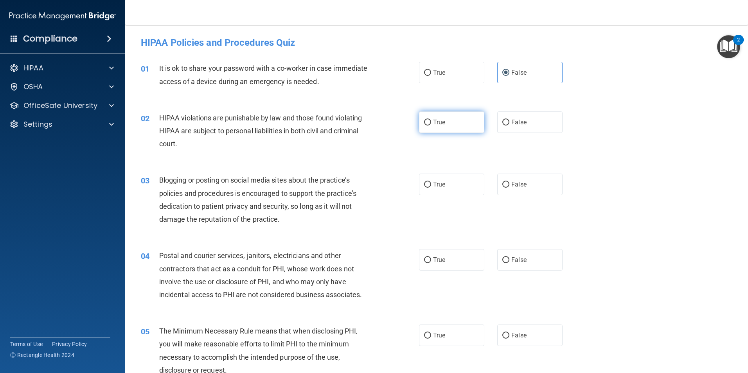
radio input "true"
click at [520, 176] on label "False" at bounding box center [529, 185] width 65 height 22
click at [509, 182] on input "False" at bounding box center [505, 185] width 7 height 6
radio input "true"
click at [444, 261] on label "True" at bounding box center [451, 260] width 65 height 22
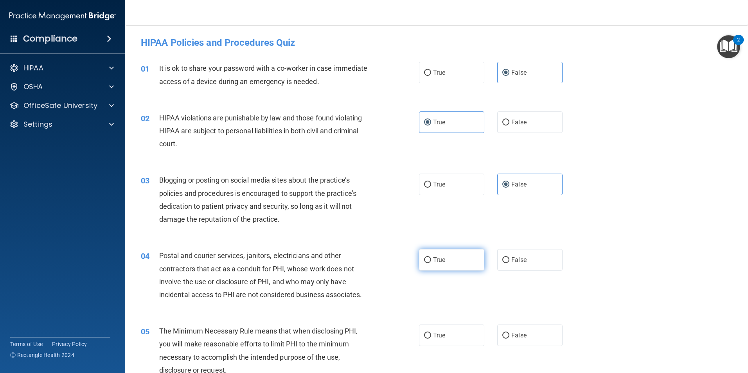
click at [431, 261] on input "True" at bounding box center [427, 260] width 7 height 6
radio input "true"
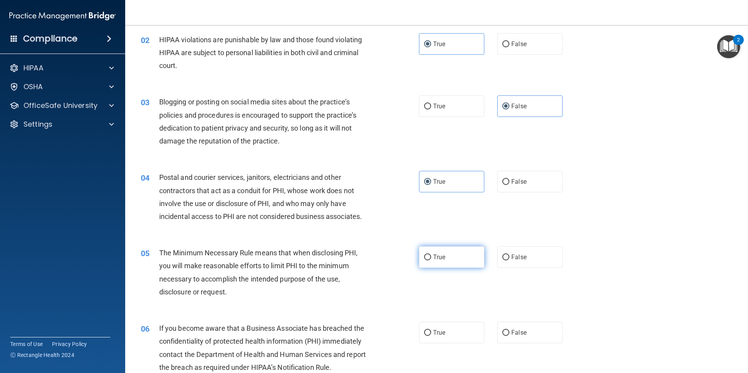
click at [447, 255] on label "True" at bounding box center [451, 257] width 65 height 22
click at [431, 255] on input "True" at bounding box center [427, 258] width 7 height 6
radio input "true"
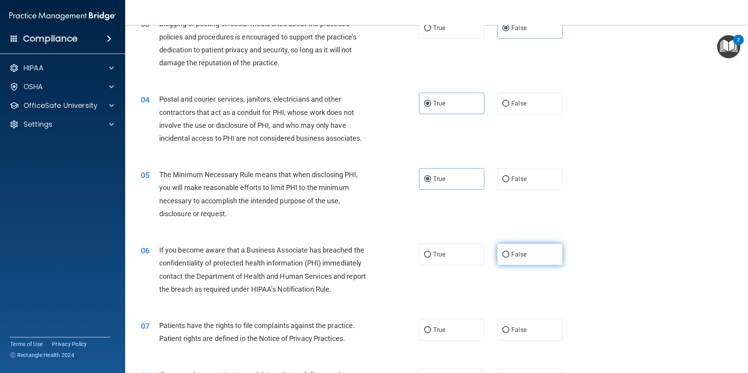
click at [529, 257] on label "False" at bounding box center [529, 255] width 65 height 22
click at [509, 257] on input "False" at bounding box center [505, 255] width 7 height 6
radio input "true"
click at [453, 328] on label "True" at bounding box center [451, 330] width 65 height 22
click at [431, 328] on input "True" at bounding box center [427, 330] width 7 height 6
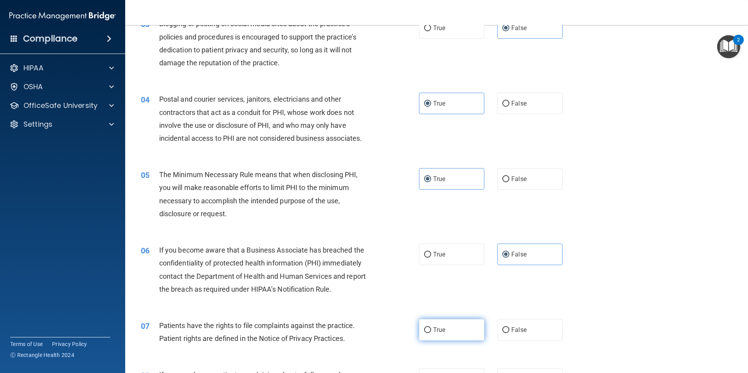
radio input "true"
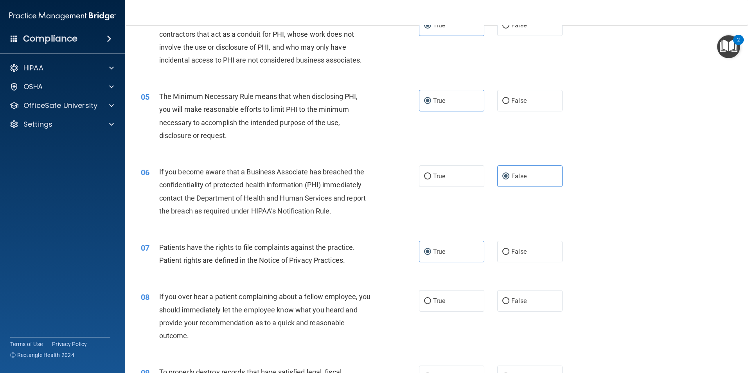
drag, startPoint x: 532, startPoint y: 296, endPoint x: 554, endPoint y: 298, distance: 22.9
click at [532, 297] on label "False" at bounding box center [529, 301] width 65 height 22
click at [509, 298] on input "False" at bounding box center [505, 301] width 7 height 6
radio input "true"
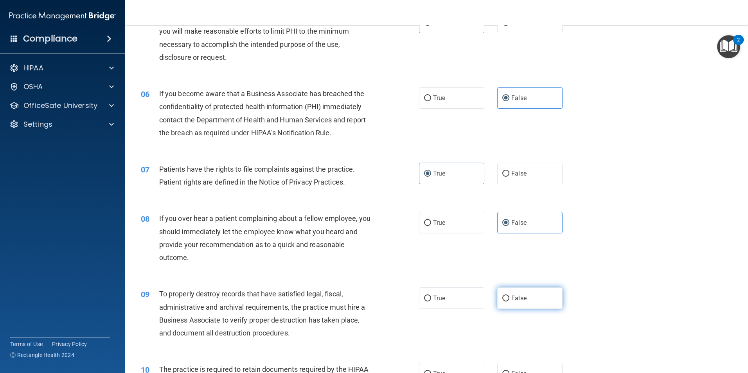
click at [544, 298] on label "False" at bounding box center [529, 299] width 65 height 22
click at [509, 298] on input "False" at bounding box center [505, 299] width 7 height 6
radio input "true"
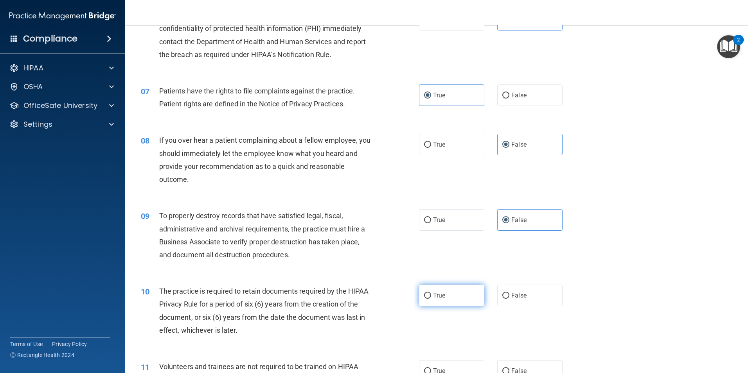
click at [437, 298] on span "True" at bounding box center [439, 295] width 12 height 7
click at [431, 298] on input "True" at bounding box center [427, 296] width 7 height 6
radio input "true"
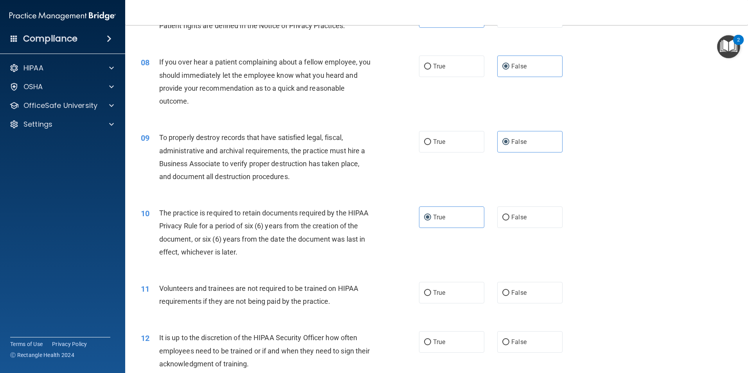
scroll to position [548, 0]
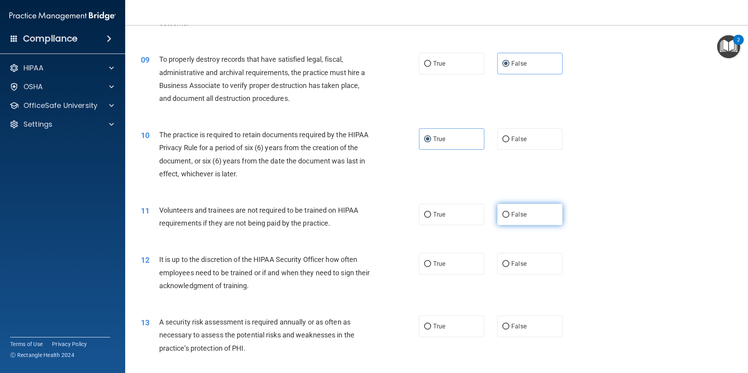
click at [522, 216] on span "False" at bounding box center [518, 214] width 15 height 7
click at [509, 216] on input "False" at bounding box center [505, 215] width 7 height 6
radio input "true"
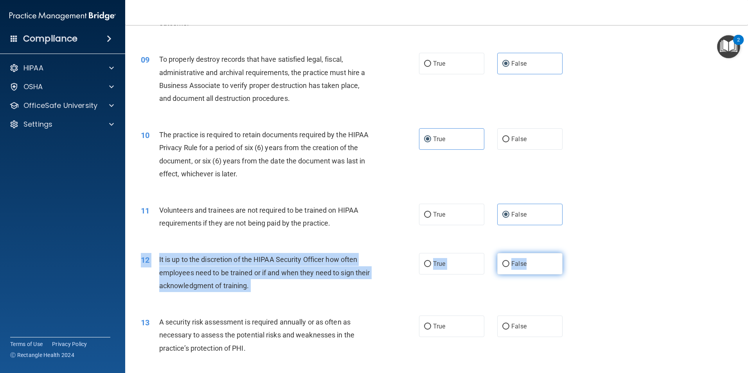
click at [529, 257] on div "12 It is up to the discretion of the HIPAA Security Officer how often employees…" at bounding box center [436, 274] width 603 height 63
drag, startPoint x: 529, startPoint y: 258, endPoint x: 538, endPoint y: 269, distance: 14.4
click at [540, 269] on label "False" at bounding box center [529, 264] width 65 height 22
click at [509, 267] on input "False" at bounding box center [505, 264] width 7 height 6
radio input "true"
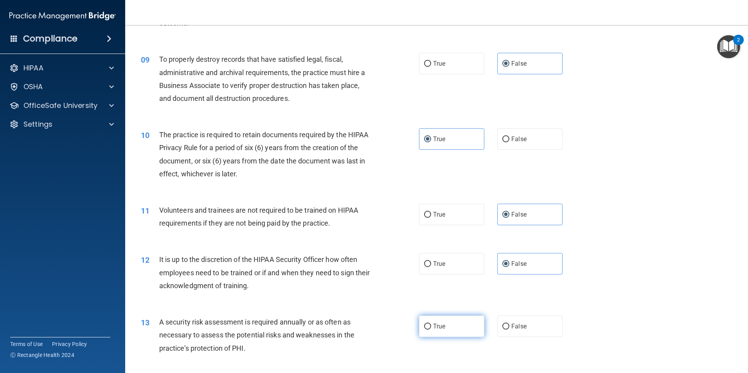
click at [448, 329] on label "True" at bounding box center [451, 327] width 65 height 22
click at [431, 329] on input "True" at bounding box center [427, 327] width 7 height 6
radio input "true"
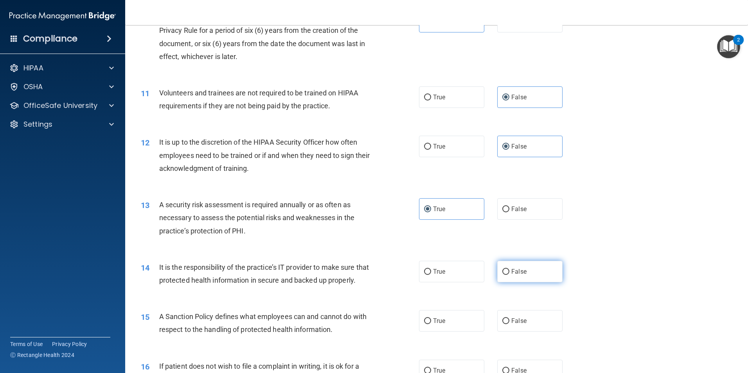
click at [540, 273] on label "False" at bounding box center [529, 272] width 65 height 22
click at [509, 273] on input "False" at bounding box center [505, 272] width 7 height 6
radio input "true"
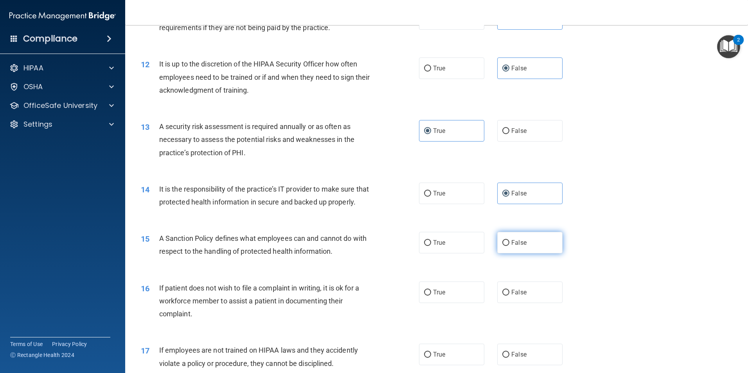
click at [507, 253] on label "False" at bounding box center [529, 243] width 65 height 22
click at [507, 246] on input "False" at bounding box center [505, 243] width 7 height 6
radio input "true"
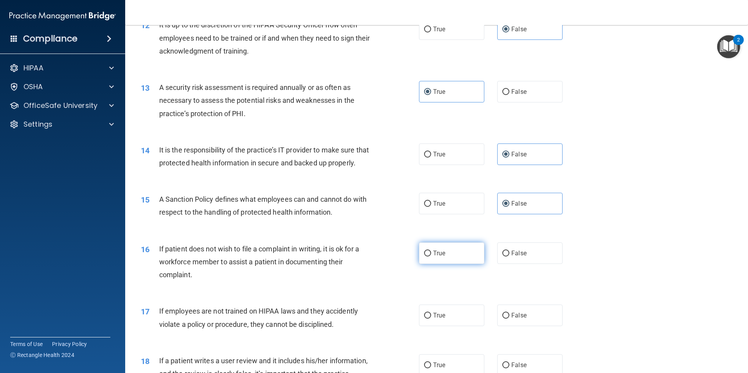
click at [445, 264] on label "True" at bounding box center [451, 254] width 65 height 22
click at [431, 257] on input "True" at bounding box center [427, 254] width 7 height 6
radio input "true"
click at [521, 320] on label "False" at bounding box center [529, 316] width 65 height 22
click at [509, 319] on input "False" at bounding box center [505, 316] width 7 height 6
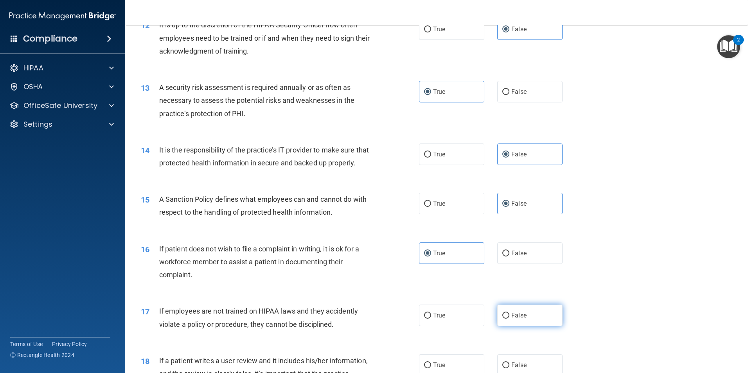
radio input "true"
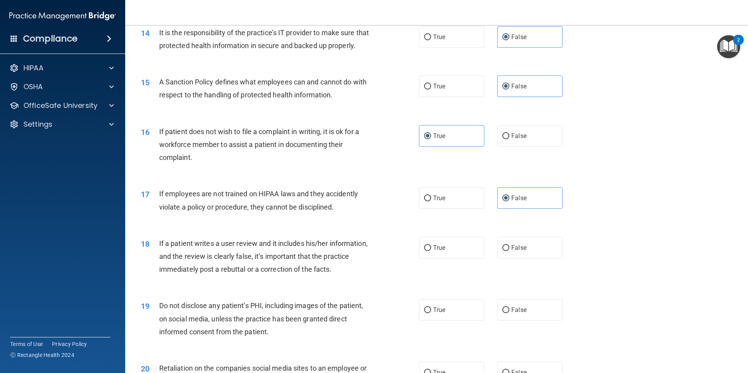
scroll to position [939, 0]
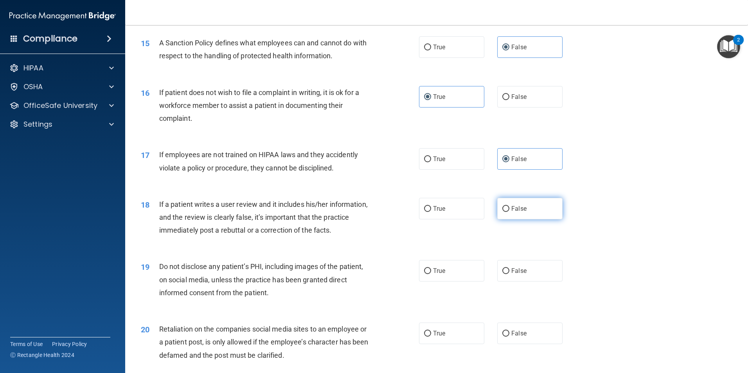
click at [538, 219] on label "False" at bounding box center [529, 209] width 65 height 22
click at [509, 212] on input "False" at bounding box center [505, 209] width 7 height 6
radio input "true"
click at [456, 279] on label "True" at bounding box center [451, 271] width 65 height 22
click at [431, 274] on input "True" at bounding box center [427, 271] width 7 height 6
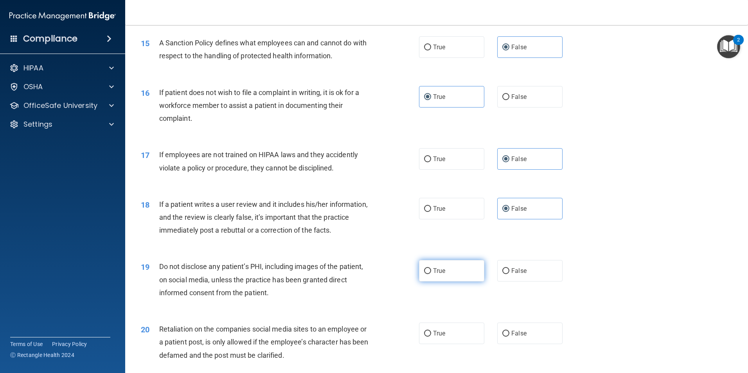
radio input "true"
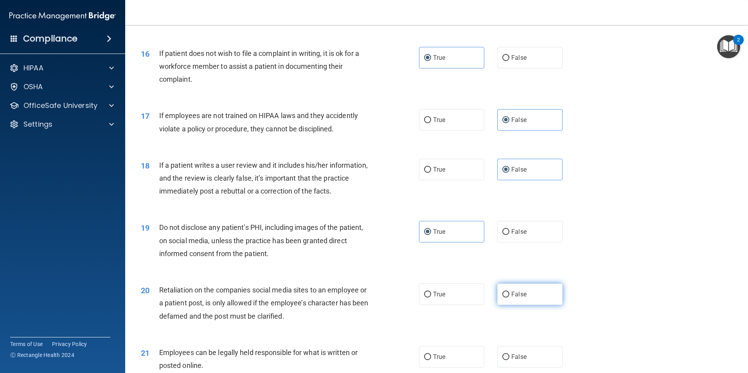
click at [517, 298] on span "False" at bounding box center [518, 294] width 15 height 7
click at [509, 298] on input "False" at bounding box center [505, 295] width 7 height 6
radio input "true"
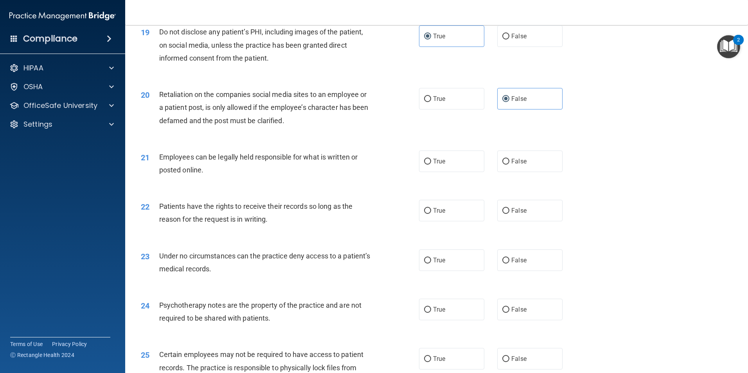
scroll to position [1252, 0]
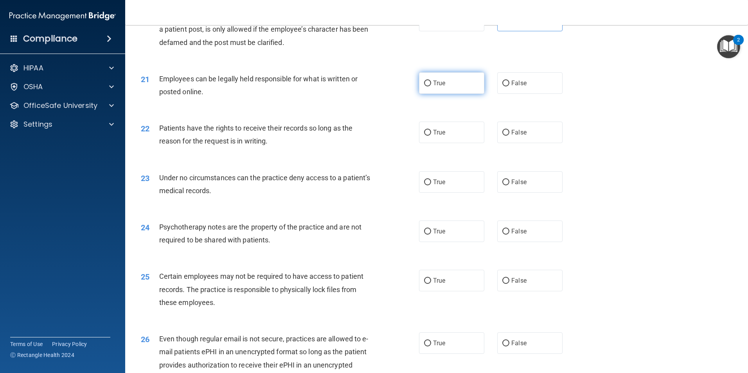
click at [458, 94] on label "True" at bounding box center [451, 83] width 65 height 22
click at [431, 86] on input "True" at bounding box center [427, 84] width 7 height 6
radio input "true"
click at [525, 143] on label "False" at bounding box center [529, 133] width 65 height 22
click at [509, 136] on input "False" at bounding box center [505, 133] width 7 height 6
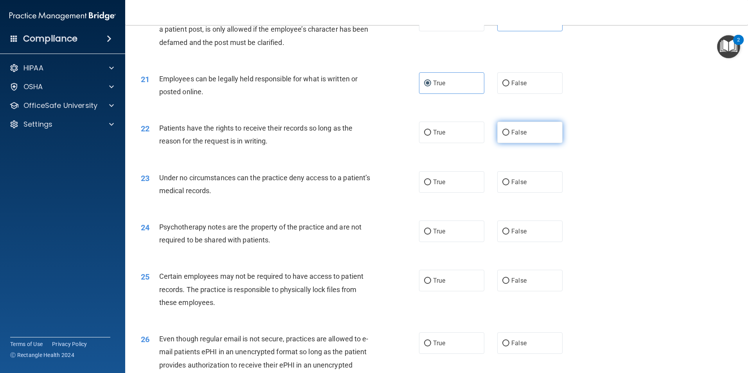
radio input "true"
click at [511, 186] on span "False" at bounding box center [518, 181] width 15 height 7
click at [508, 185] on input "False" at bounding box center [505, 183] width 7 height 6
radio input "true"
click at [450, 242] on label "True" at bounding box center [451, 232] width 65 height 22
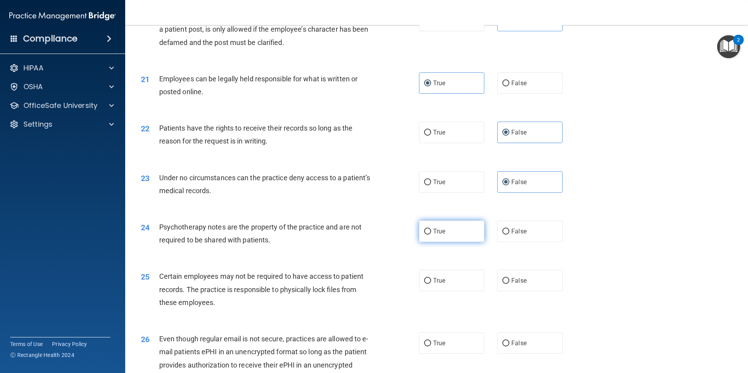
click at [431, 235] on input "True" at bounding box center [427, 232] width 7 height 6
radio input "true"
click at [463, 290] on label "True" at bounding box center [451, 281] width 65 height 22
click at [431, 284] on input "True" at bounding box center [427, 281] width 7 height 6
radio input "true"
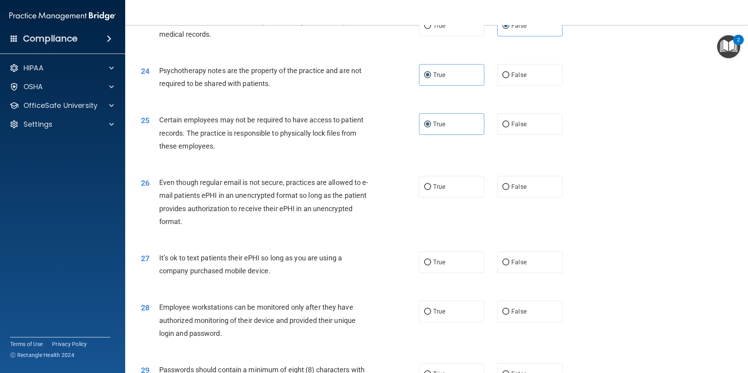
scroll to position [1486, 0]
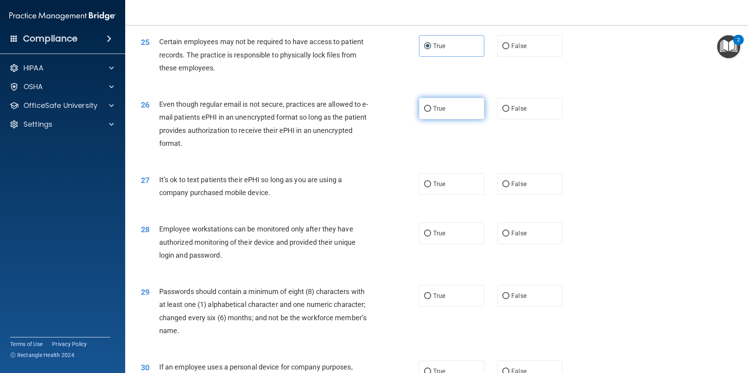
click at [444, 116] on label "True" at bounding box center [451, 109] width 65 height 22
click at [431, 112] on input "True" at bounding box center [427, 109] width 7 height 6
radio input "true"
click at [528, 195] on label "False" at bounding box center [529, 184] width 65 height 22
click at [509, 187] on input "False" at bounding box center [505, 185] width 7 height 6
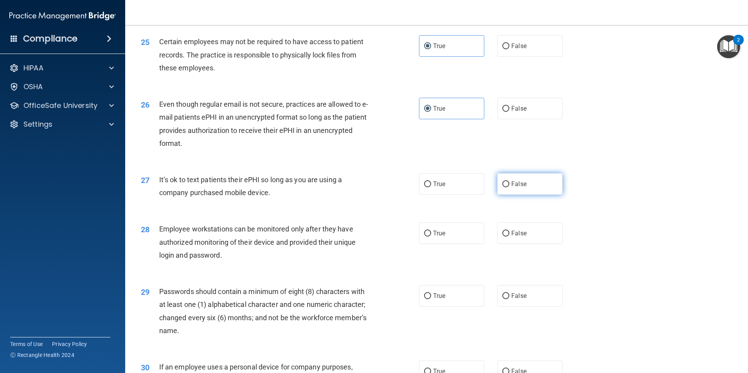
radio input "true"
click at [509, 241] on label "False" at bounding box center [529, 234] width 65 height 22
click at [509, 237] on input "False" at bounding box center [505, 234] width 7 height 6
radio input "true"
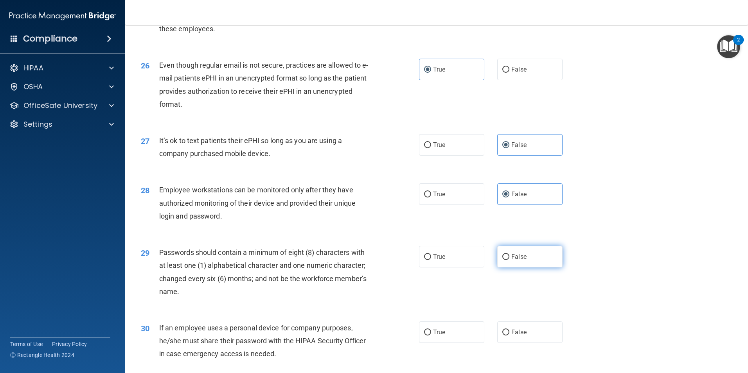
scroll to position [1565, 0]
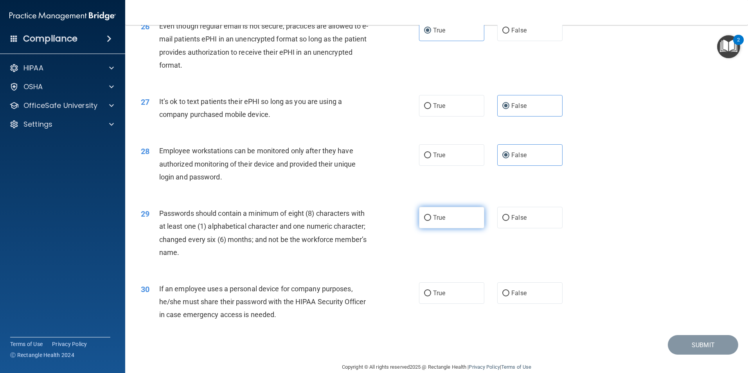
click at [431, 228] on label "True" at bounding box center [451, 218] width 65 height 22
click at [431, 221] on input "True" at bounding box center [427, 218] width 7 height 6
radio input "true"
click at [508, 304] on label "False" at bounding box center [529, 293] width 65 height 22
click at [508, 297] on input "False" at bounding box center [505, 294] width 7 height 6
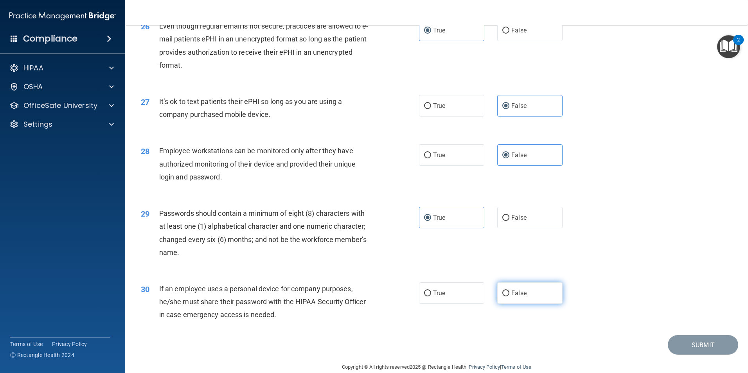
radio input "true"
click at [707, 355] on button "Submit" at bounding box center [703, 345] width 70 height 20
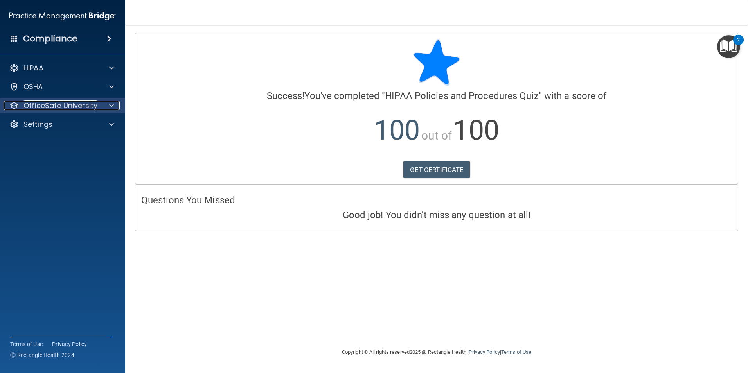
click at [117, 108] on div at bounding box center [111, 105] width 20 height 9
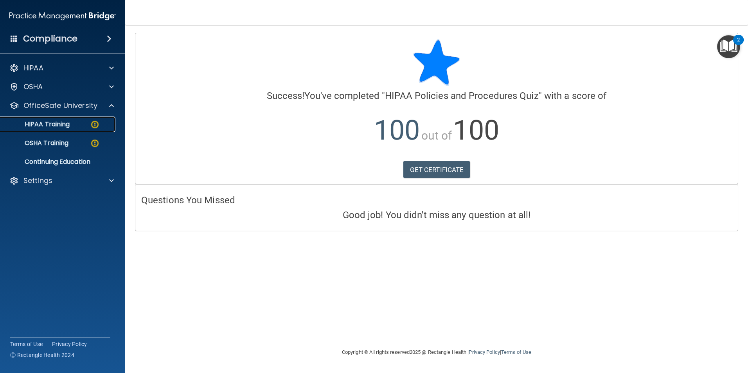
click at [66, 128] on p "HIPAA Training" at bounding box center [37, 124] width 65 height 8
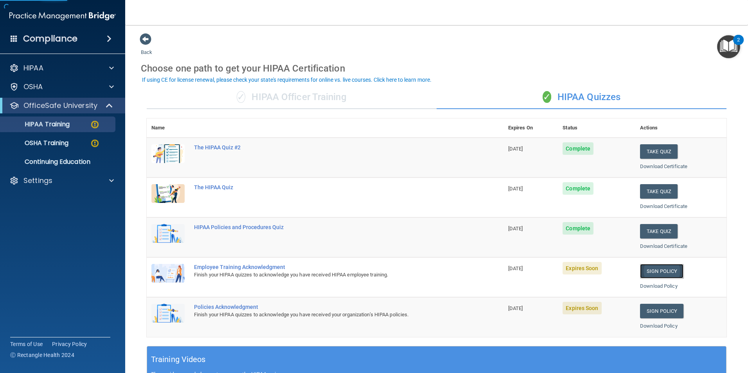
click at [654, 268] on link "Sign Policy" at bounding box center [661, 271] width 43 height 14
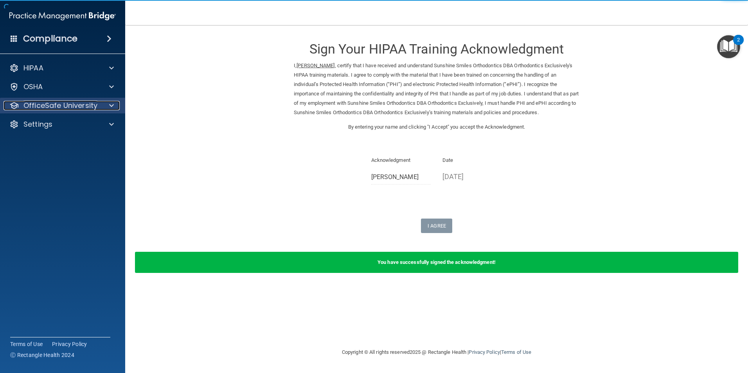
click at [80, 103] on p "OfficeSafe University" at bounding box center [60, 105] width 74 height 9
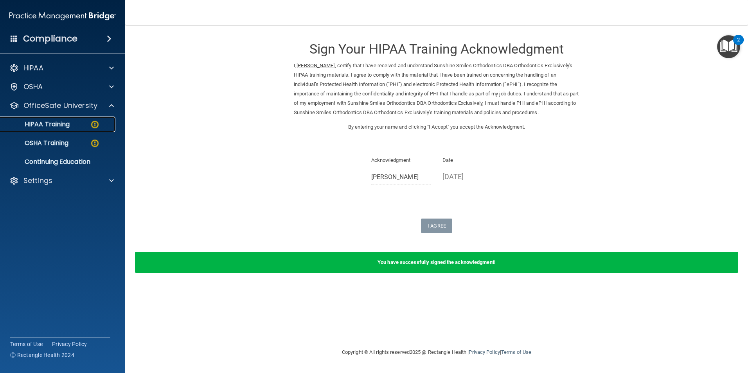
click at [76, 125] on div "HIPAA Training" at bounding box center [58, 124] width 107 height 8
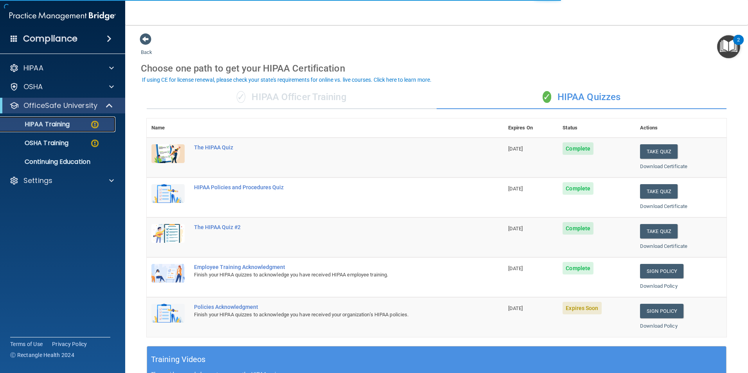
scroll to position [78, 0]
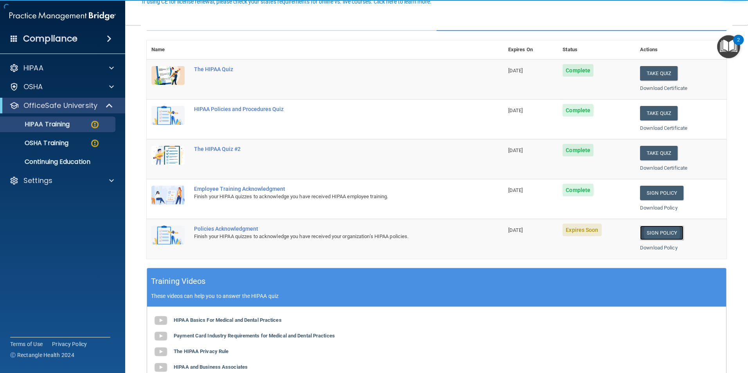
click at [661, 235] on link "Sign Policy" at bounding box center [661, 233] width 43 height 14
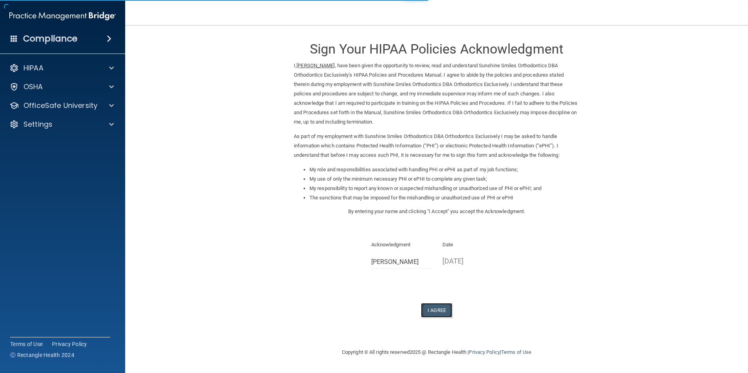
click at [435, 315] on button "I Agree" at bounding box center [436, 310] width 31 height 14
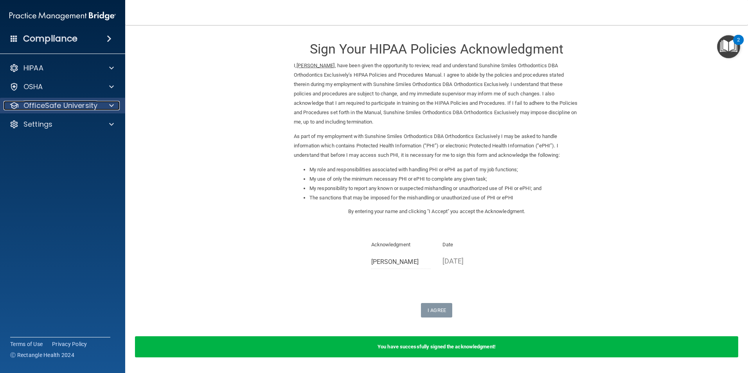
click at [111, 107] on span at bounding box center [111, 105] width 5 height 9
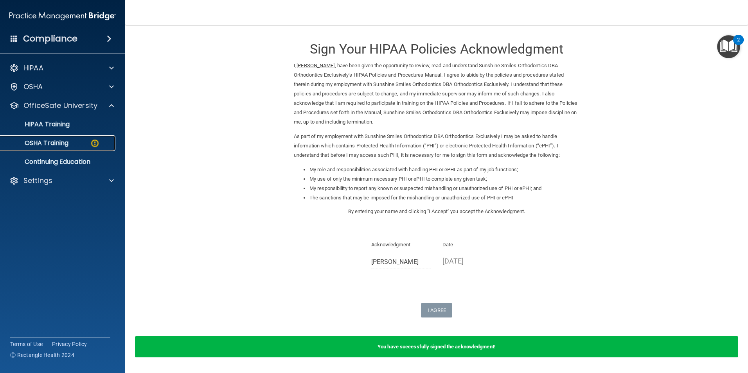
click at [87, 141] on div "OSHA Training" at bounding box center [58, 143] width 107 height 8
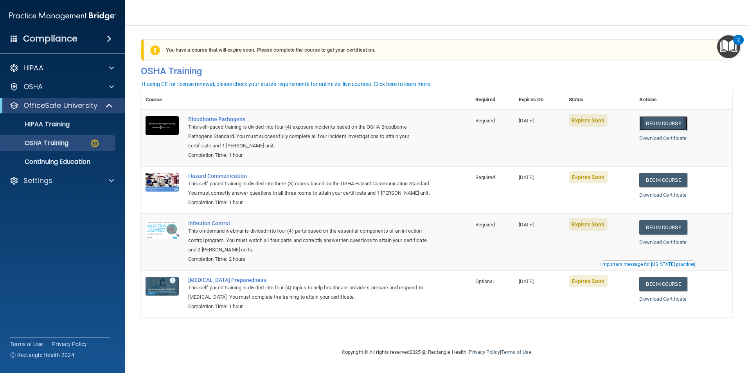
click at [678, 122] on link "Begin Course" at bounding box center [663, 123] width 48 height 14
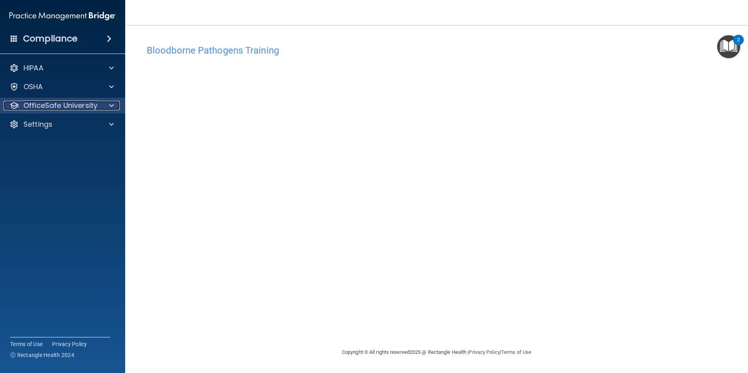
click at [103, 108] on div at bounding box center [111, 105] width 20 height 9
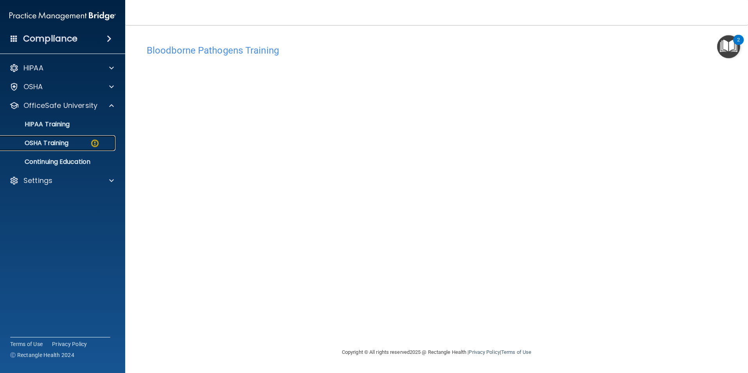
click at [96, 140] on img at bounding box center [95, 143] width 10 height 10
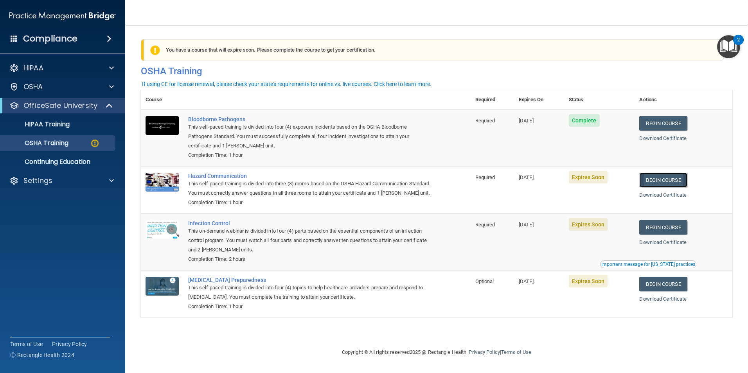
click at [661, 181] on link "Begin Course" at bounding box center [663, 180] width 48 height 14
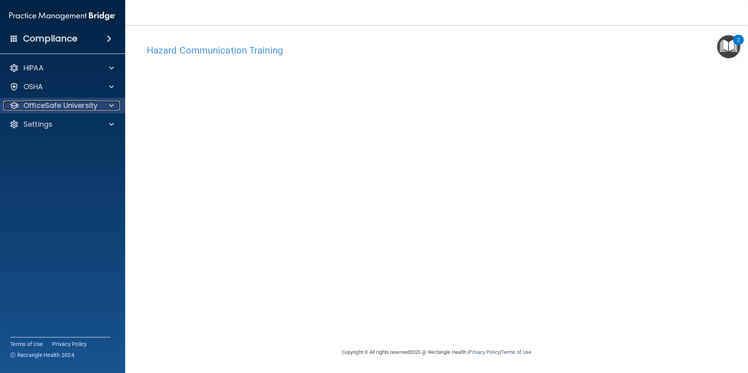
click at [103, 106] on div at bounding box center [111, 105] width 20 height 9
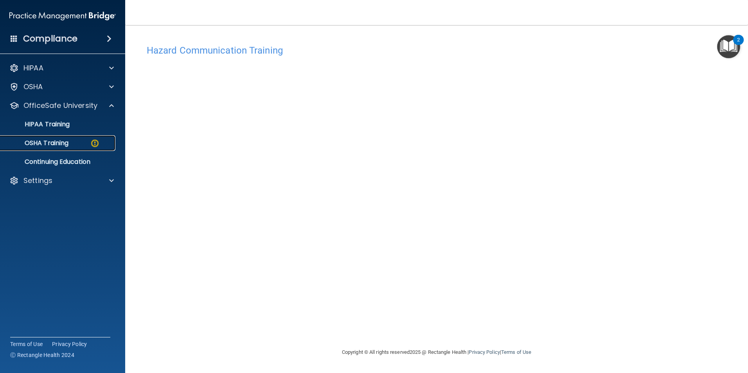
click at [103, 146] on div "OSHA Training" at bounding box center [58, 143] width 107 height 8
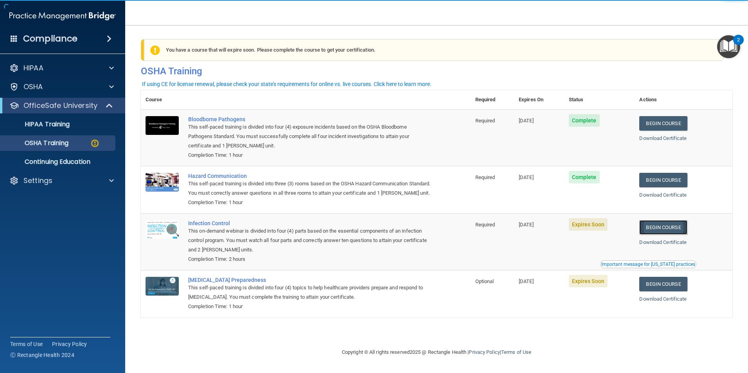
click at [680, 231] on link "Begin Course" at bounding box center [663, 227] width 48 height 14
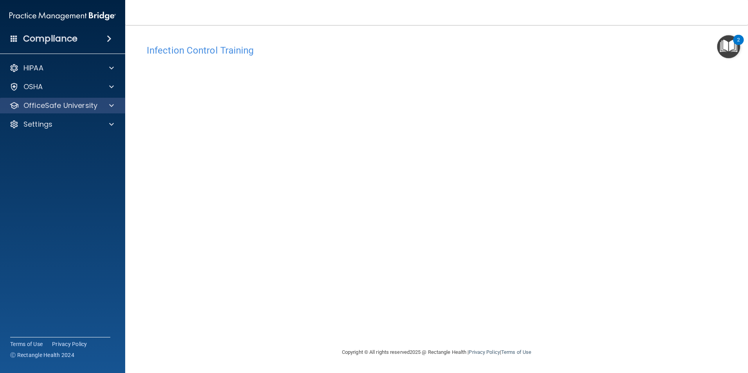
click at [96, 99] on div "OfficeSafe University" at bounding box center [63, 106] width 126 height 16
click at [66, 112] on div "OfficeSafe University" at bounding box center [63, 106] width 126 height 16
click at [66, 111] on div "OfficeSafe University" at bounding box center [63, 106] width 126 height 16
drag, startPoint x: 66, startPoint y: 111, endPoint x: 55, endPoint y: 110, distance: 11.5
click at [56, 111] on div "OfficeSafe University" at bounding box center [63, 106] width 126 height 16
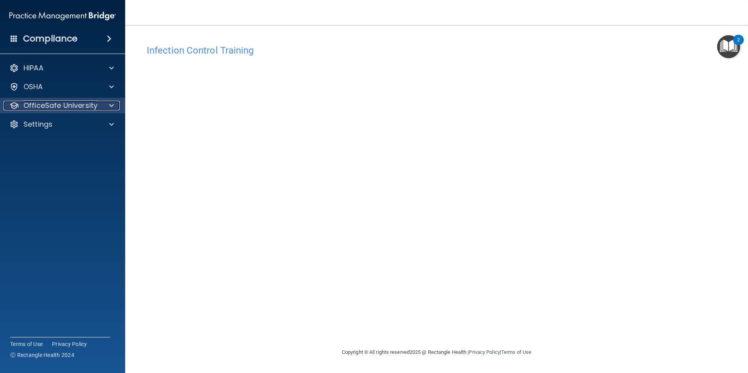
click at [53, 105] on p "OfficeSafe University" at bounding box center [60, 105] width 74 height 9
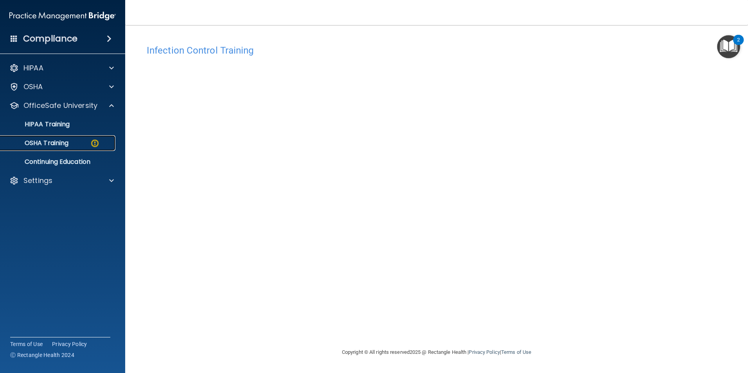
click at [56, 146] on p "OSHA Training" at bounding box center [36, 143] width 63 height 8
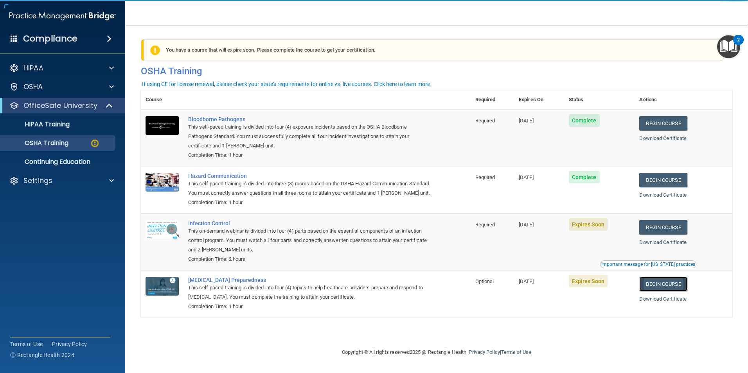
click at [678, 286] on link "Begin Course" at bounding box center [663, 284] width 48 height 14
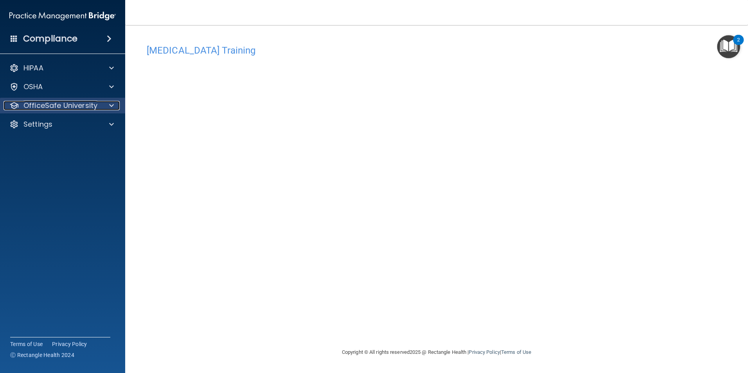
click at [75, 104] on p "OfficeSafe University" at bounding box center [60, 105] width 74 height 9
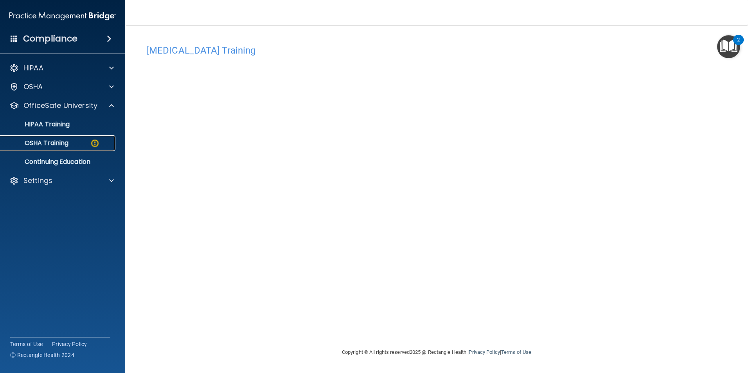
click at [71, 148] on link "OSHA Training" at bounding box center [53, 143] width 123 height 16
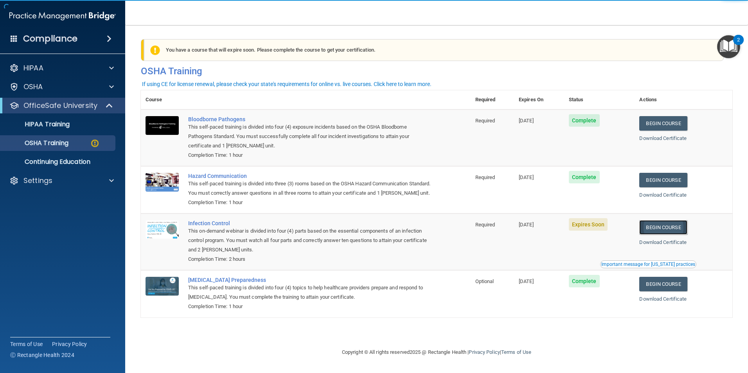
click at [658, 228] on link "Begin Course" at bounding box center [663, 227] width 48 height 14
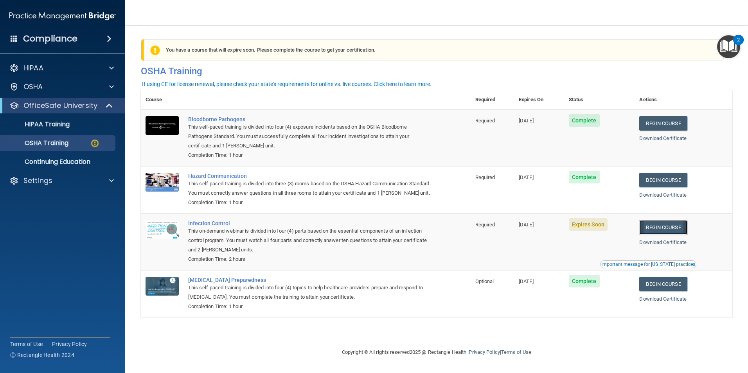
click at [670, 234] on link "Begin Course" at bounding box center [663, 227] width 48 height 14
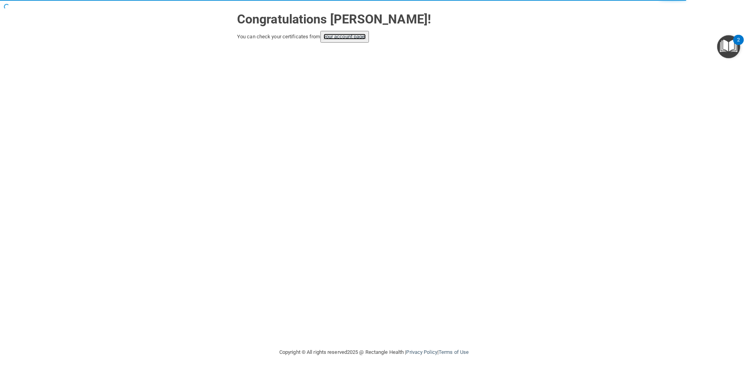
click at [345, 36] on link "your account page!" at bounding box center [345, 37] width 43 height 6
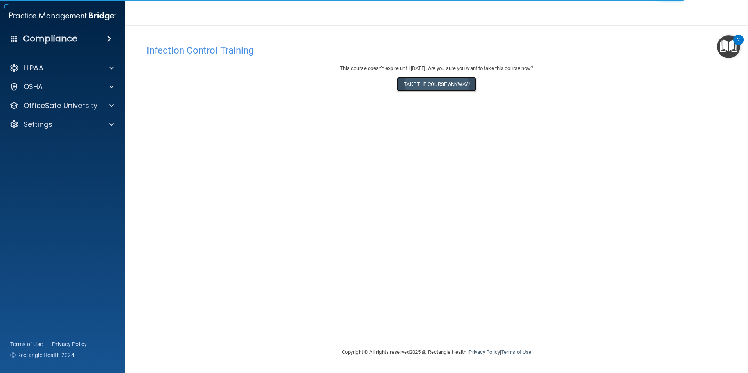
click at [426, 89] on button "Take the course anyway!" at bounding box center [436, 84] width 79 height 14
